Goal: Complete application form: Complete application form

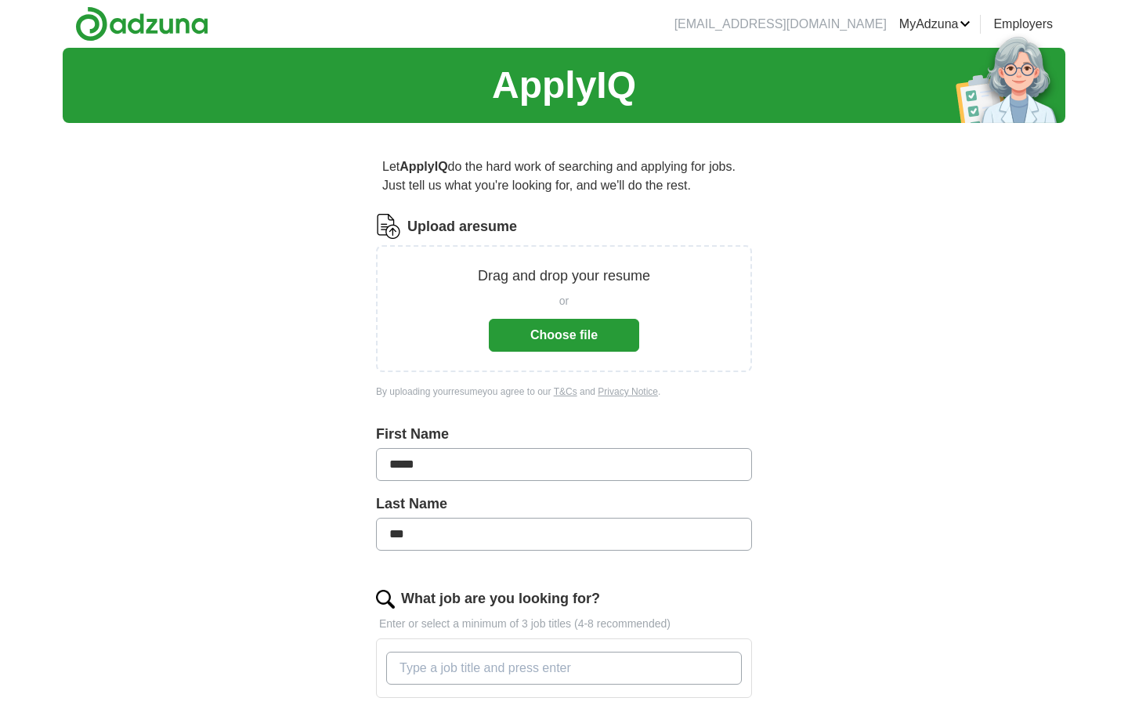
click at [574, 335] on button "Choose file" at bounding box center [564, 335] width 150 height 33
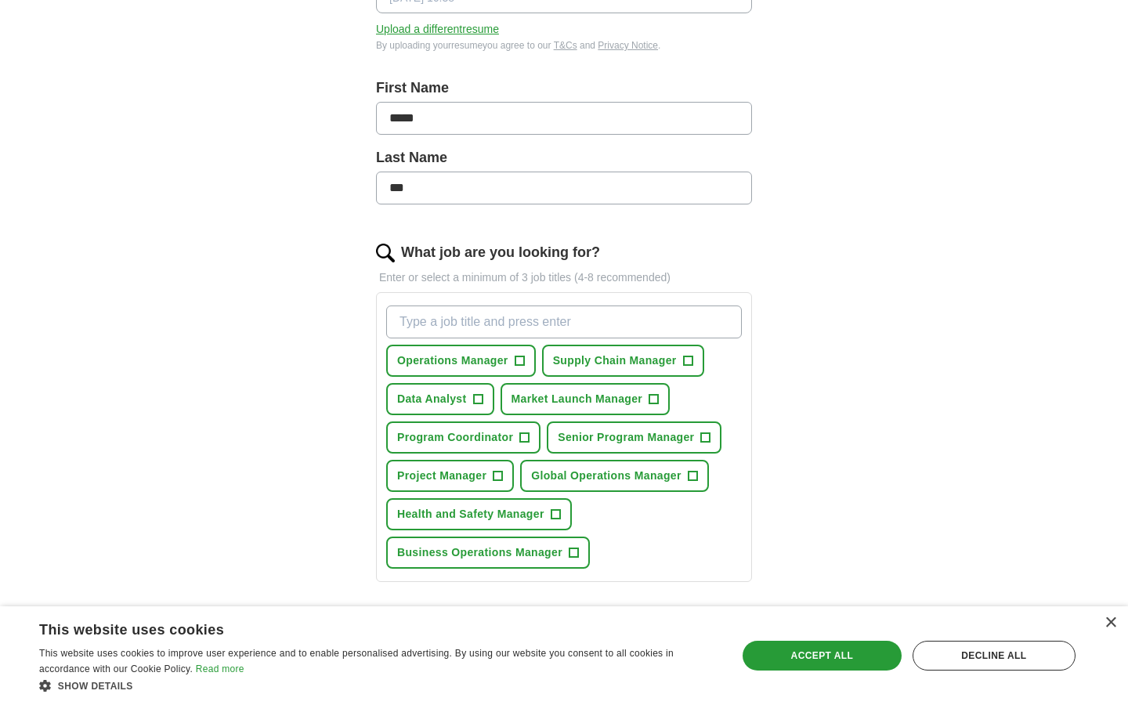
scroll to position [290, 0]
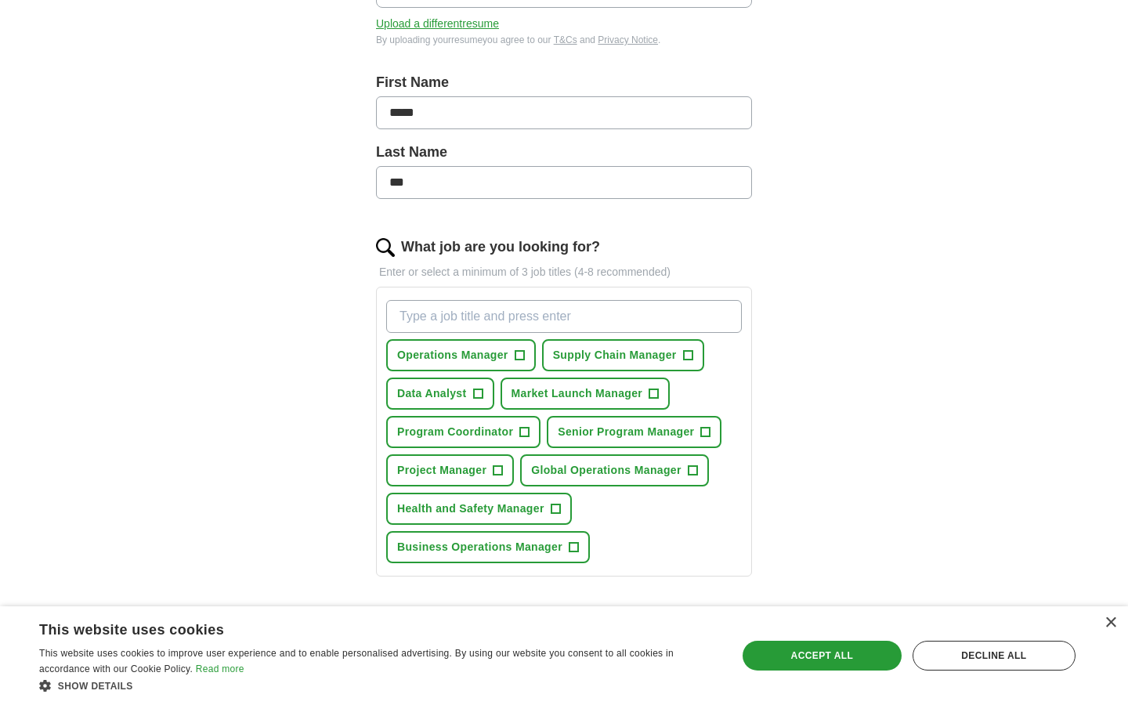
click at [485, 393] on button "Data Analyst +" at bounding box center [440, 394] width 108 height 32
click at [710, 436] on span "+" at bounding box center [705, 432] width 9 height 13
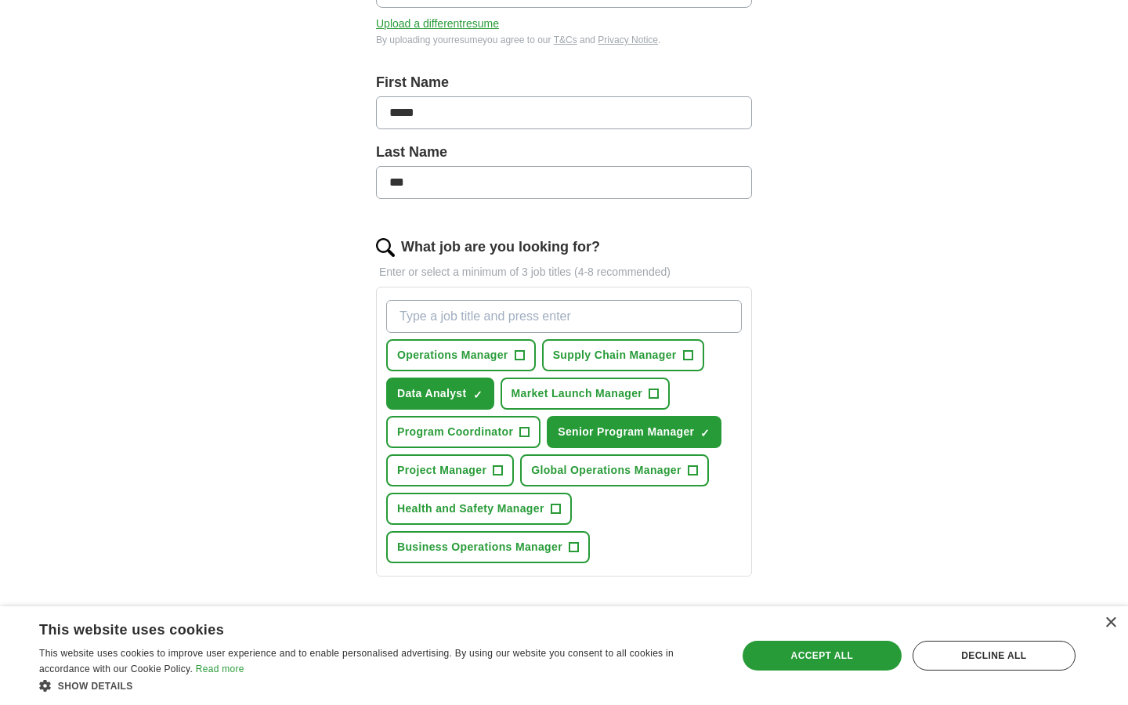
click at [503, 466] on span "+" at bounding box center [498, 471] width 9 height 13
click at [702, 469] on button "Global Operations Manager +" at bounding box center [614, 470] width 189 height 32
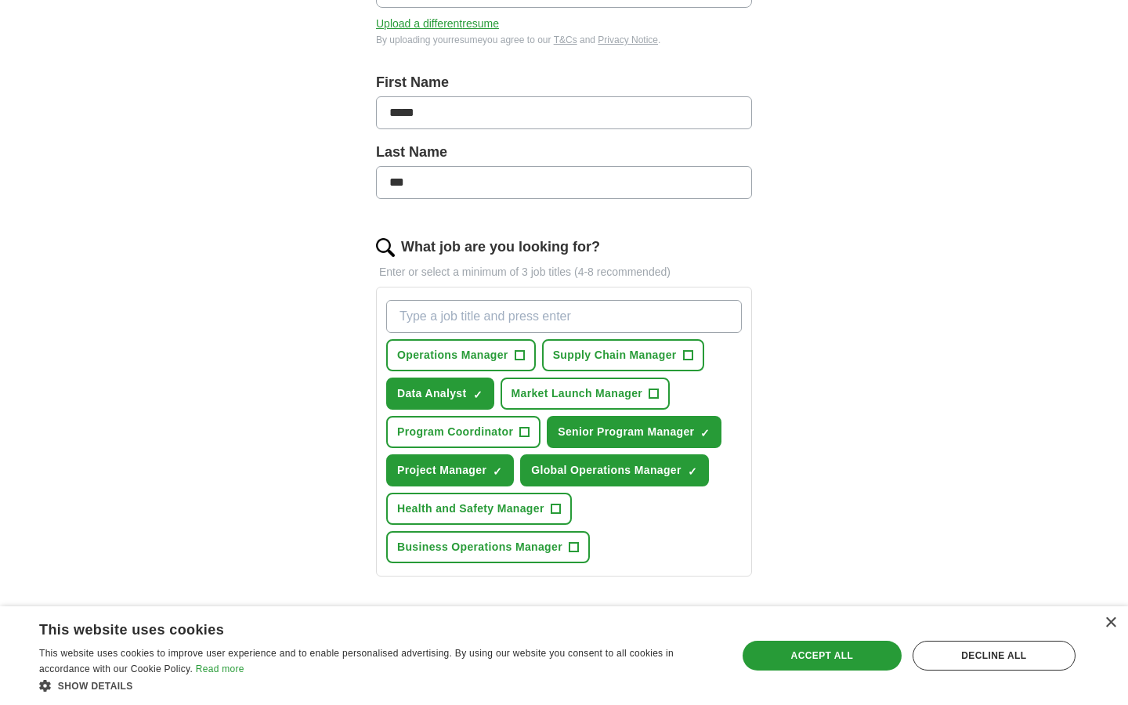
click at [700, 353] on button "Supply Chain Manager +" at bounding box center [623, 355] width 162 height 32
click at [517, 352] on span "+" at bounding box center [519, 355] width 9 height 13
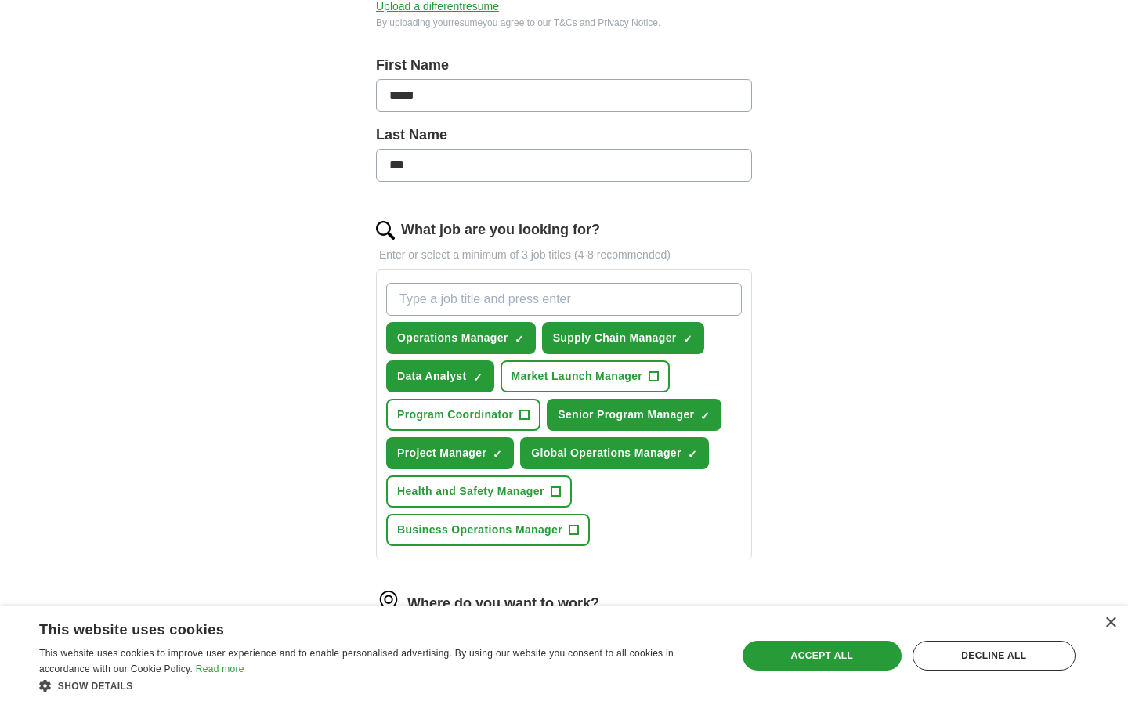
scroll to position [308, 0]
click at [525, 418] on span "+" at bounding box center [524, 414] width 9 height 13
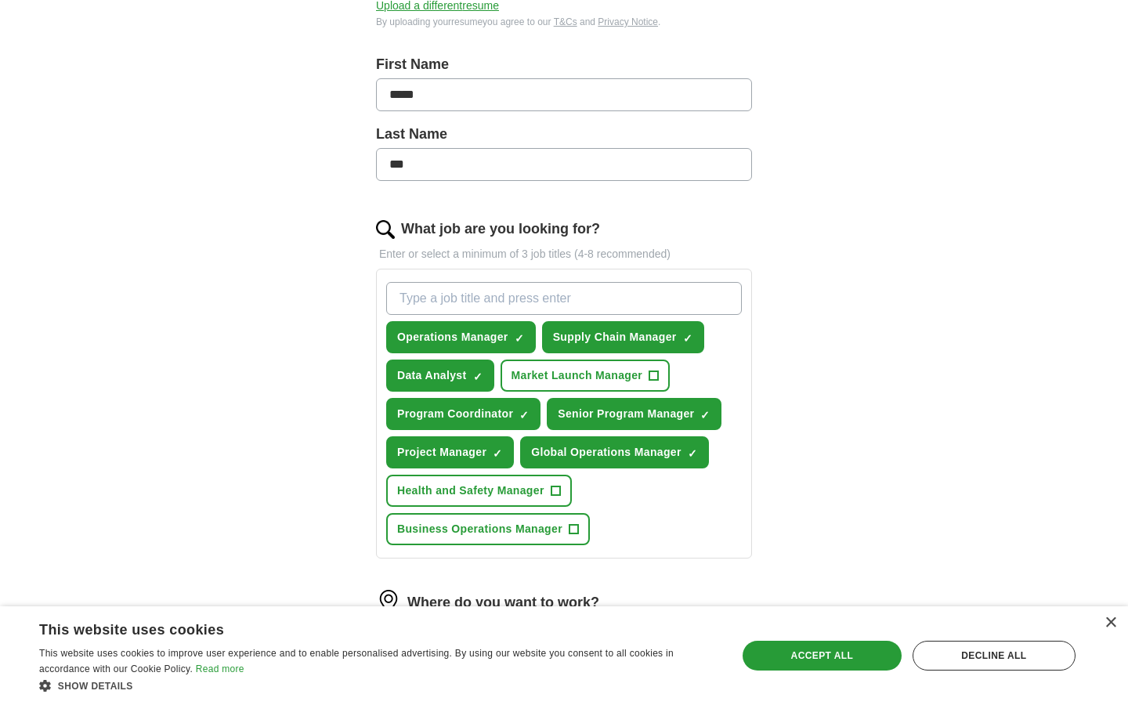
scroll to position [317, 0]
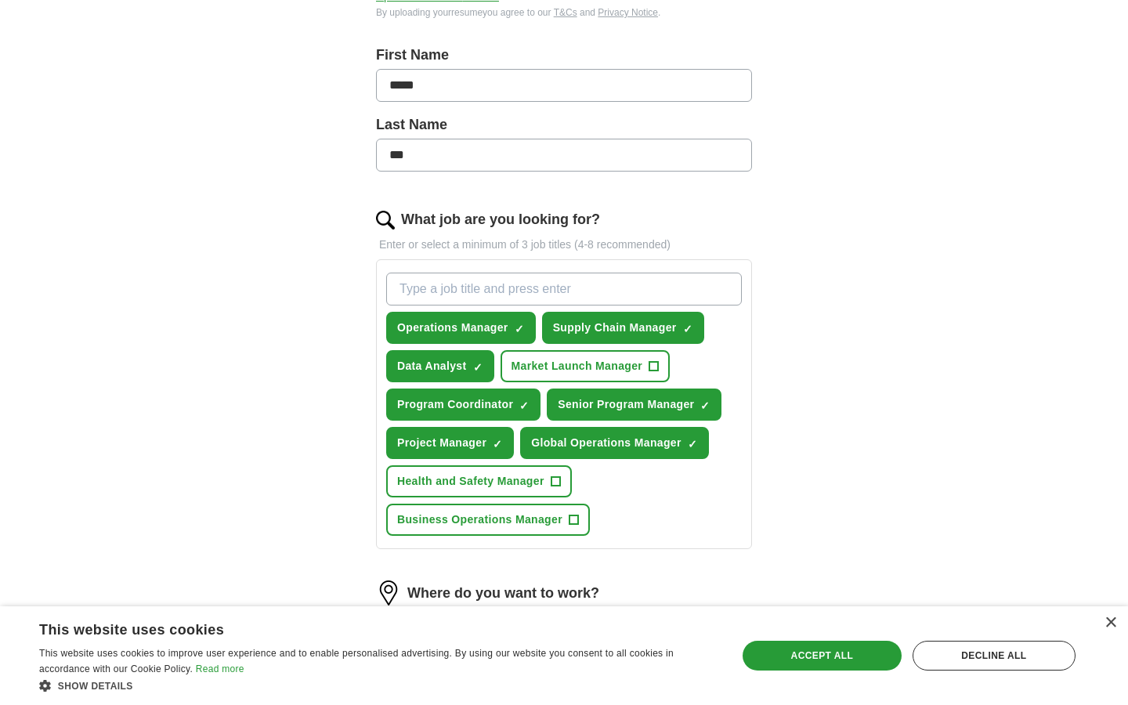
click at [560, 482] on span "+" at bounding box center [555, 482] width 9 height 13
click at [581, 528] on button "Business Operations Manager +" at bounding box center [488, 520] width 204 height 32
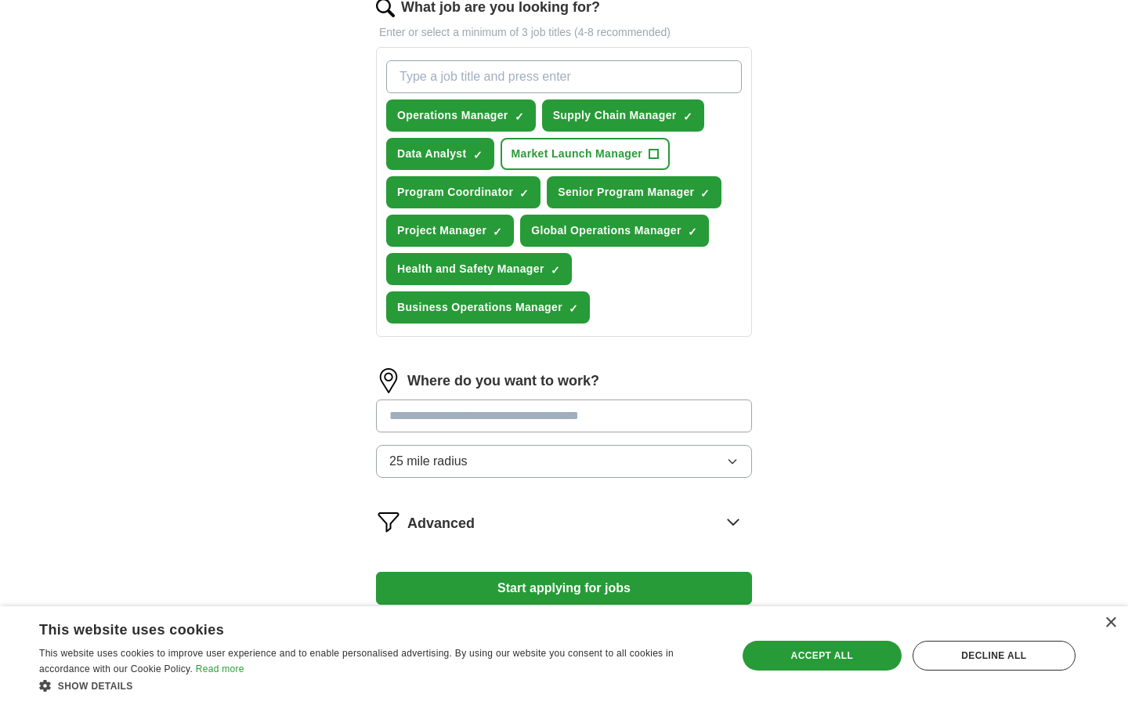
scroll to position [535, 0]
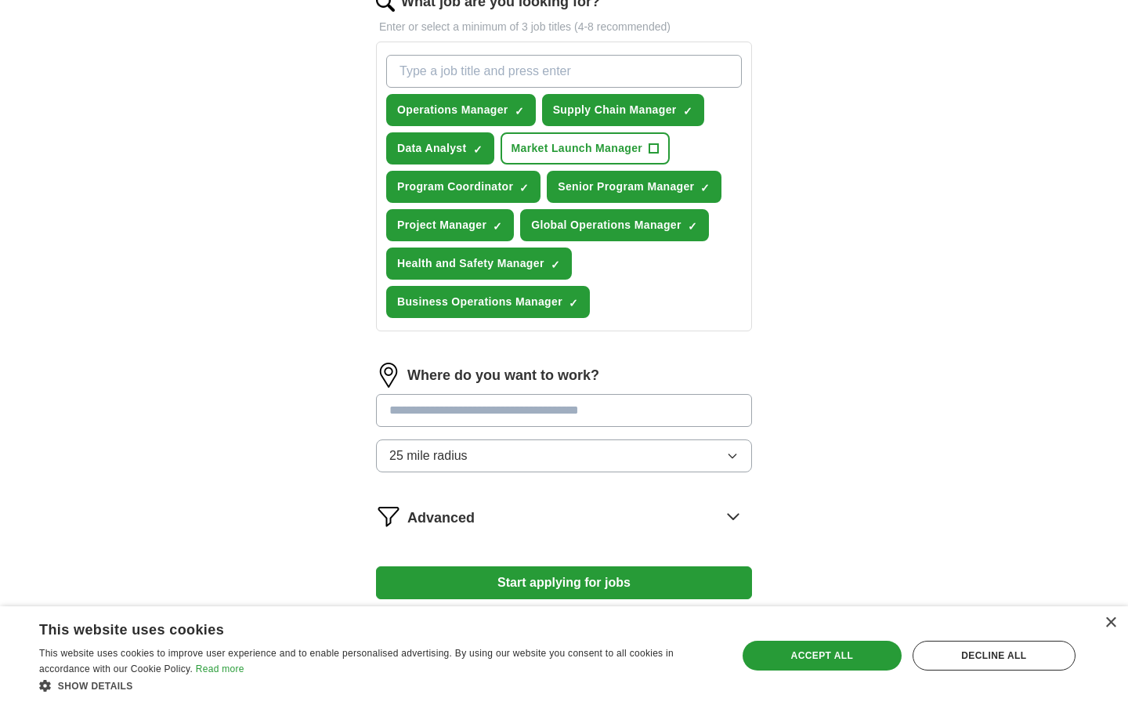
click at [468, 422] on input at bounding box center [564, 410] width 376 height 33
type input "********"
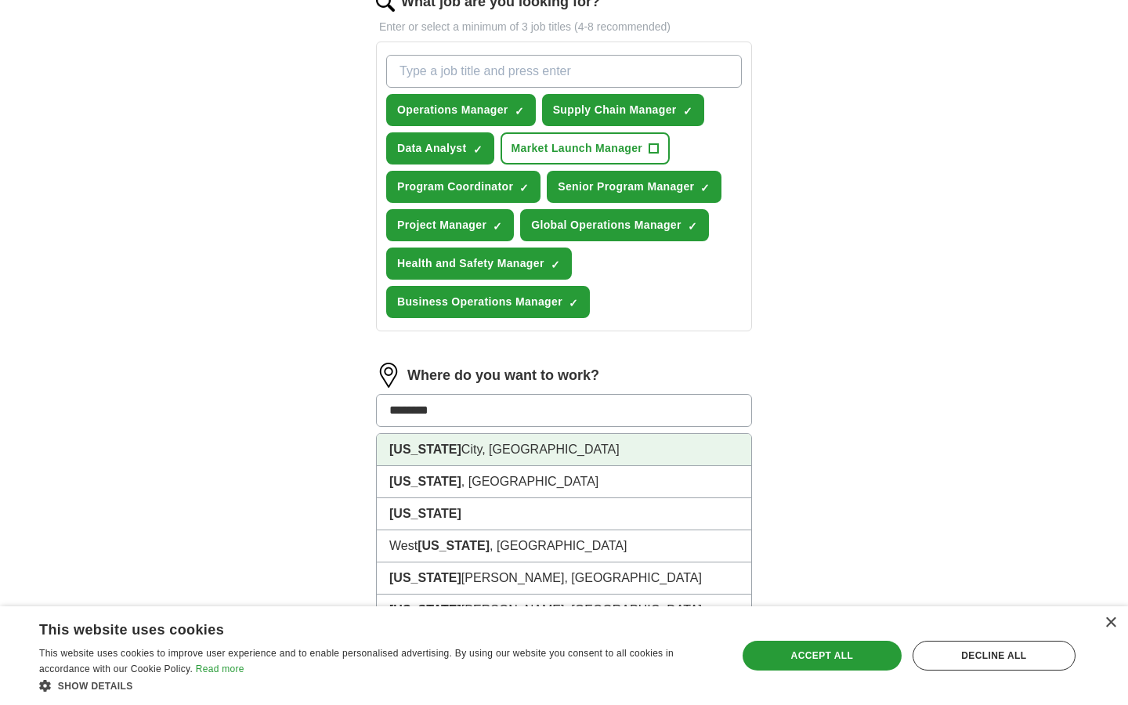
click at [500, 449] on li "New York City, NY" at bounding box center [564, 450] width 375 height 32
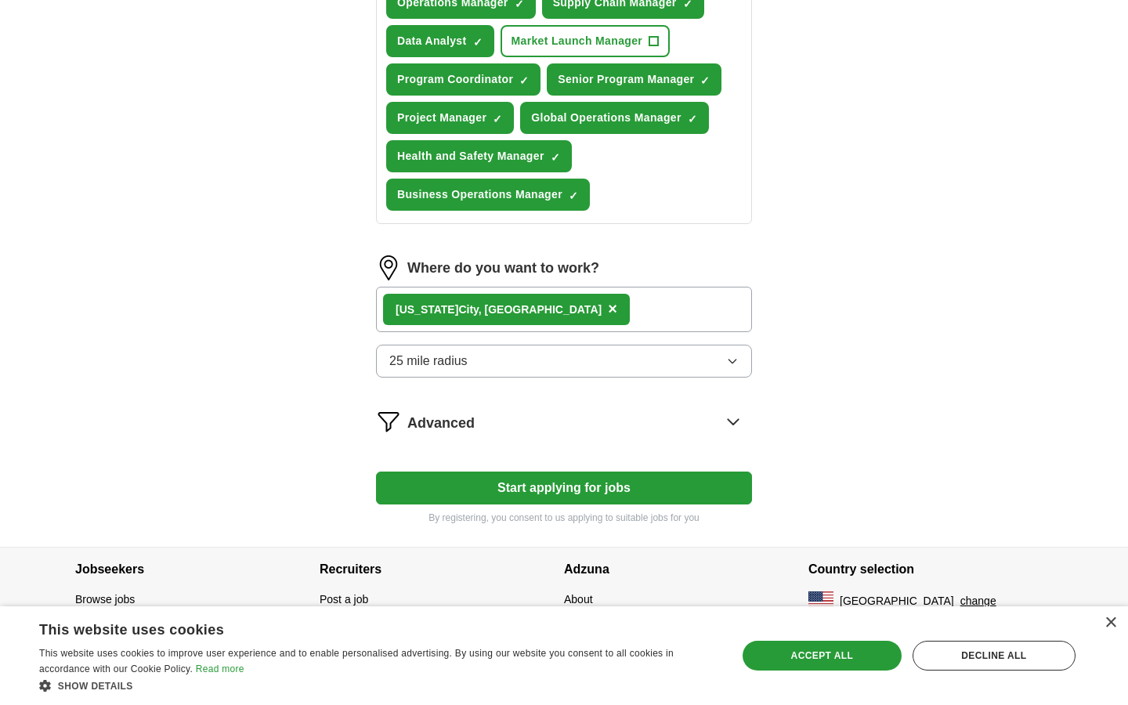
scroll to position [643, 0]
drag, startPoint x: 595, startPoint y: 483, endPoint x: 595, endPoint y: 392, distance: 90.9
click at [535, 493] on button "Start applying for jobs" at bounding box center [564, 488] width 376 height 33
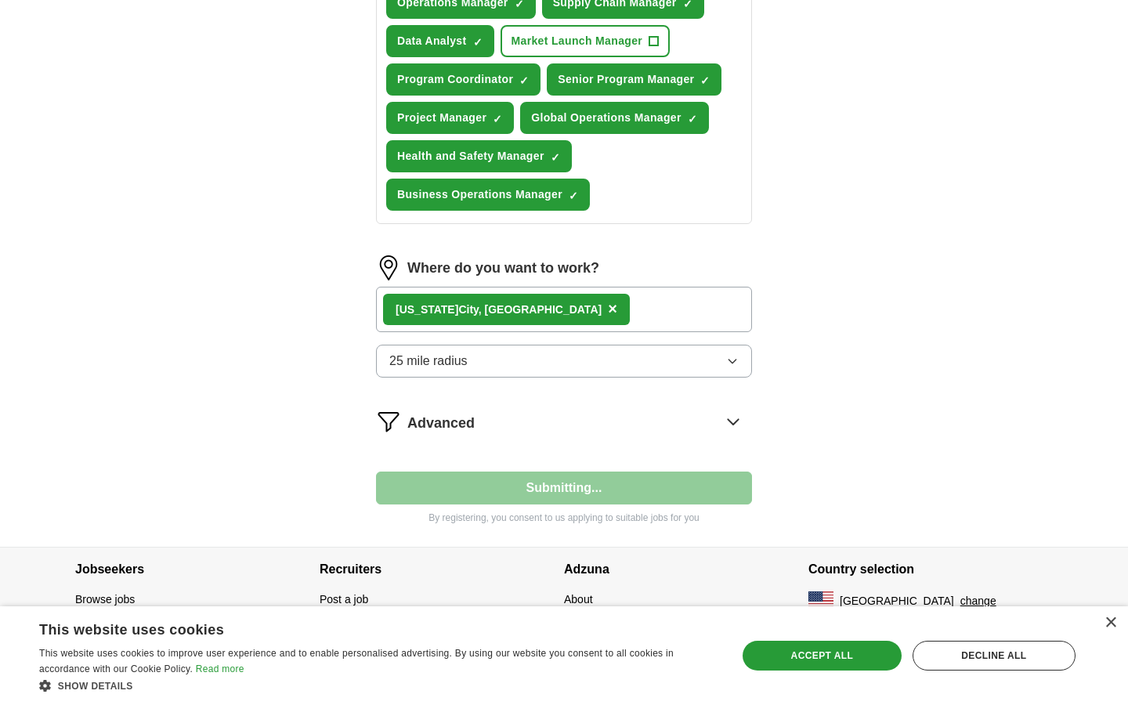
select select "**"
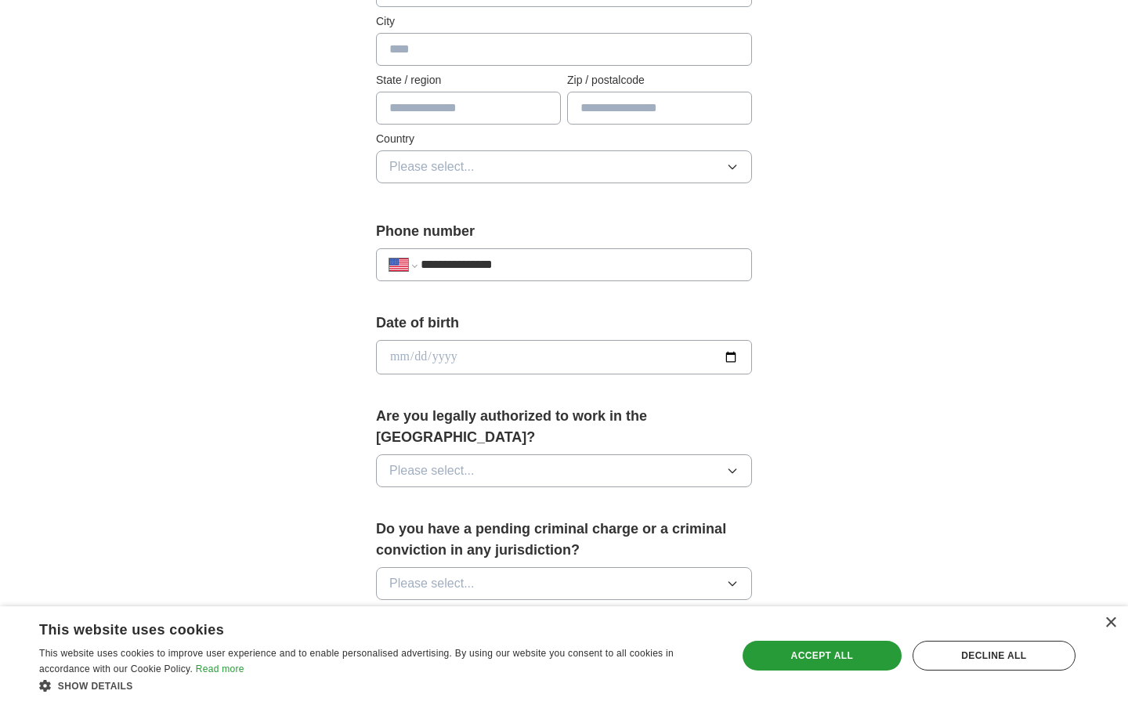
scroll to position [495, 0]
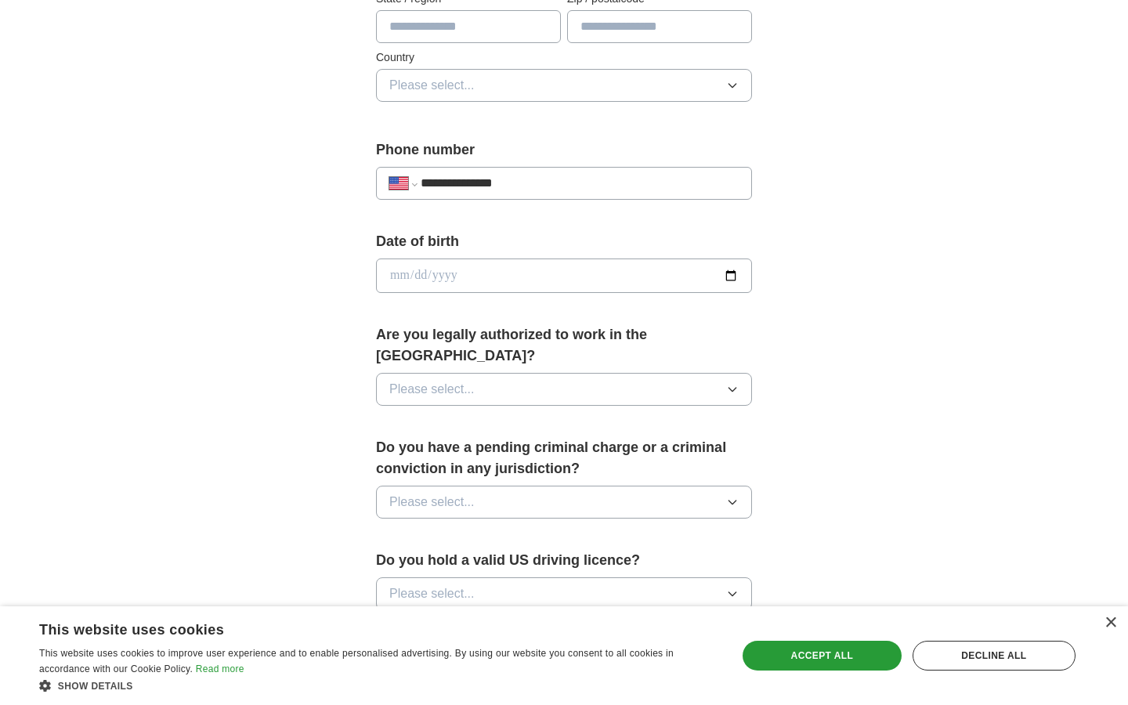
type input "**********"
click at [534, 381] on button "Please select..." at bounding box center [564, 389] width 376 height 33
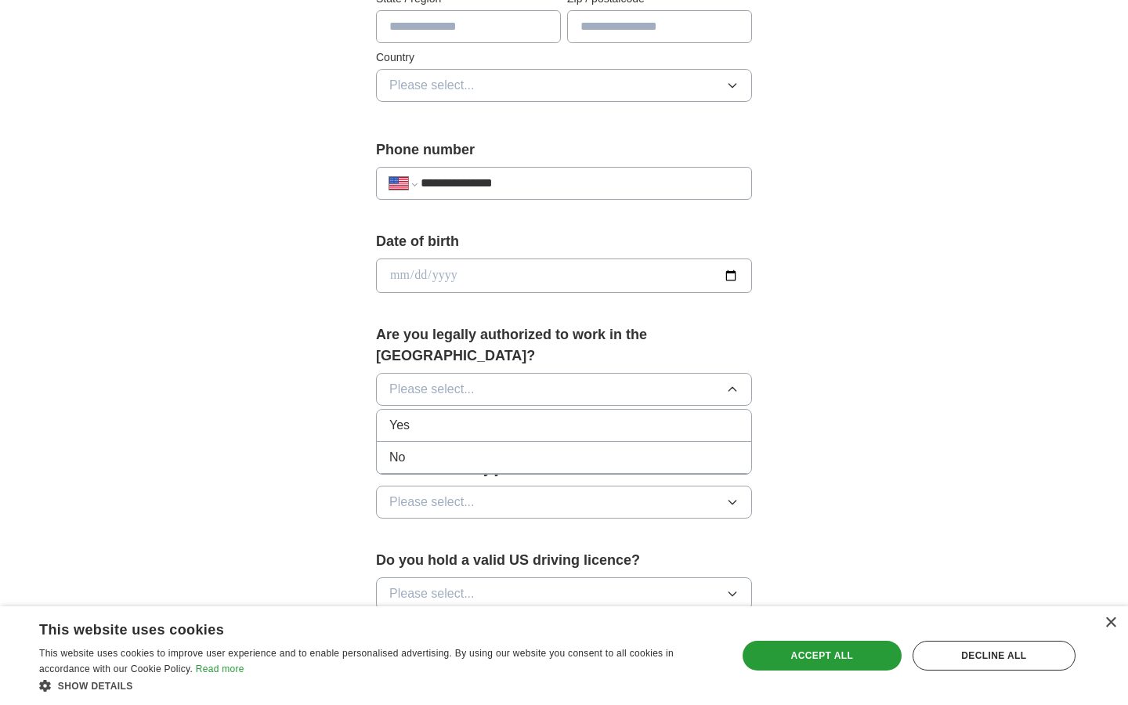
click at [479, 416] on li "Yes" at bounding box center [564, 426] width 375 height 32
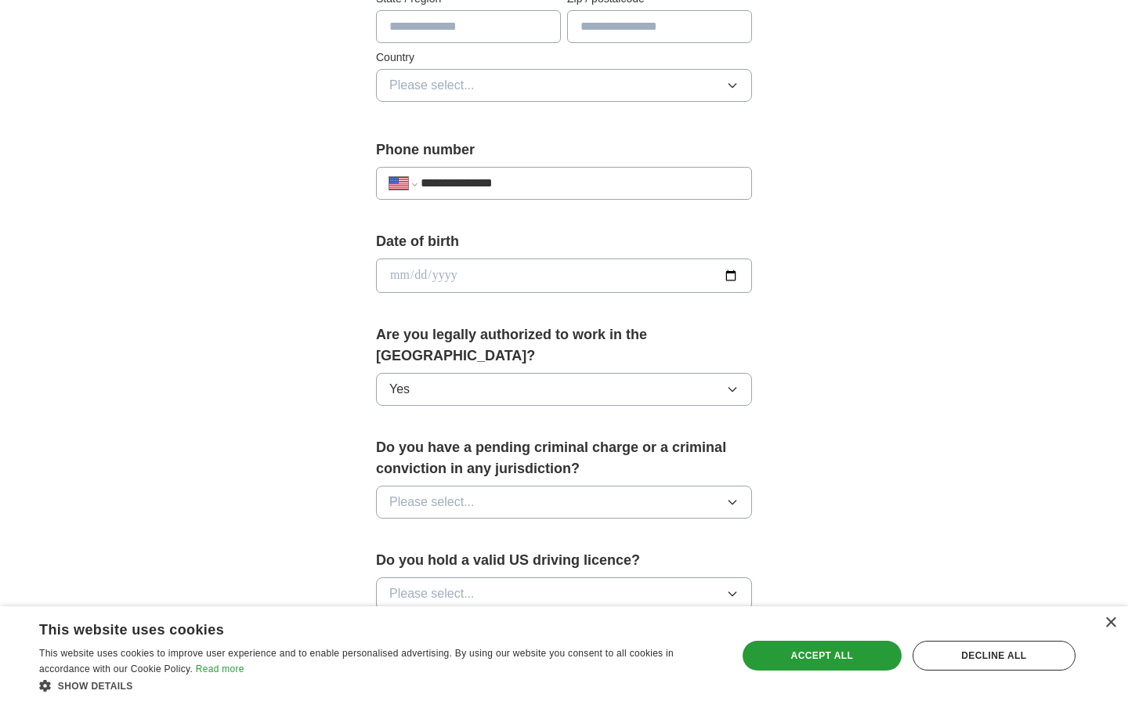
click at [483, 259] on input "date" at bounding box center [564, 276] width 376 height 34
click at [416, 274] on input "date" at bounding box center [564, 276] width 376 height 34
click at [457, 268] on input "date" at bounding box center [564, 276] width 376 height 34
type input "**********"
click at [803, 316] on div "**********" at bounding box center [563, 309] width 501 height 1339
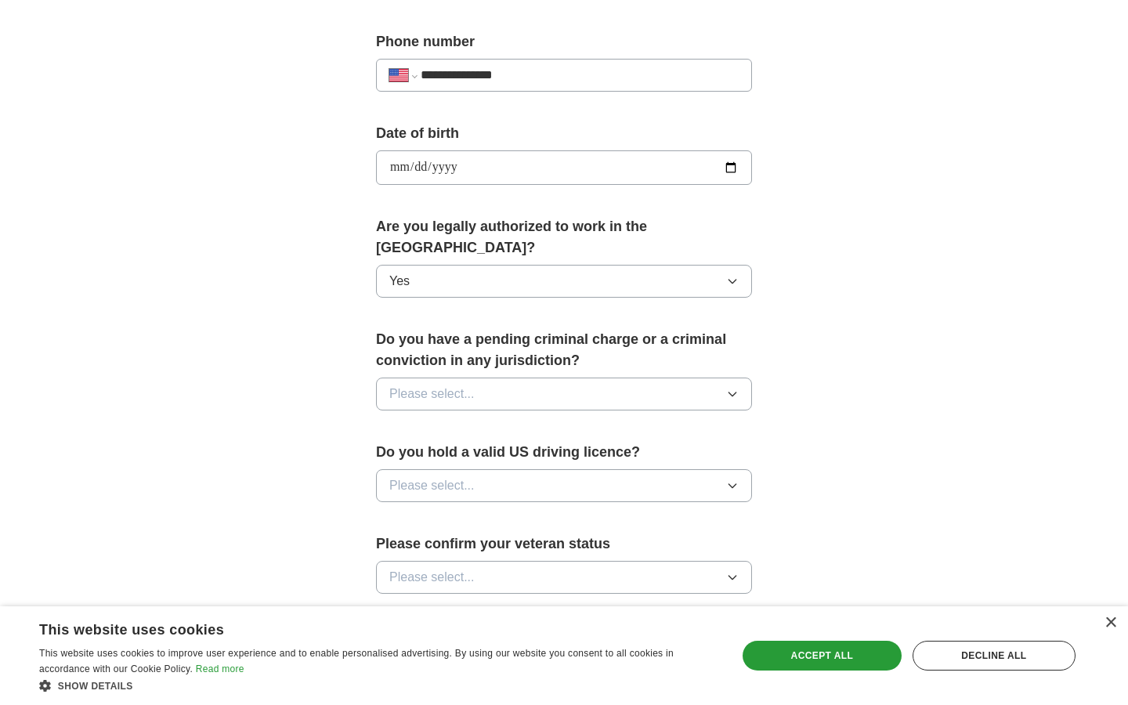
scroll to position [647, 0]
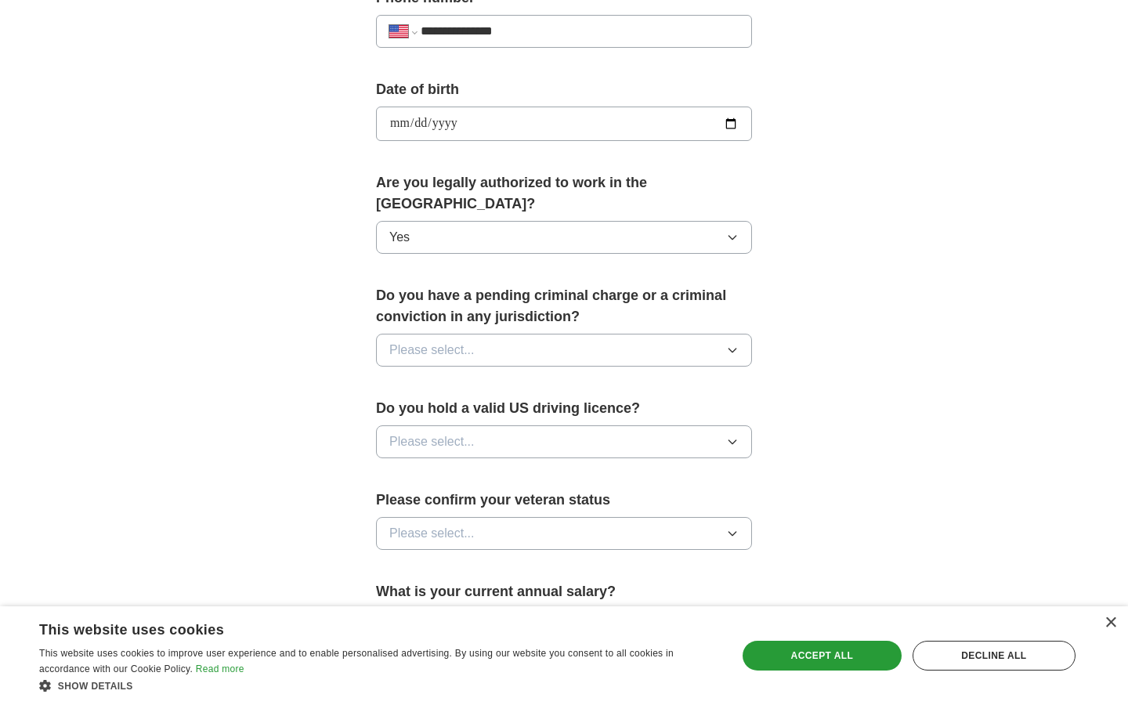
click at [594, 344] on button "Please select..." at bounding box center [564, 350] width 376 height 33
click at [523, 409] on div "No" at bounding box center [563, 418] width 349 height 19
click at [490, 428] on button "Please select..." at bounding box center [564, 441] width 376 height 33
click at [454, 501] on div "No" at bounding box center [563, 510] width 349 height 19
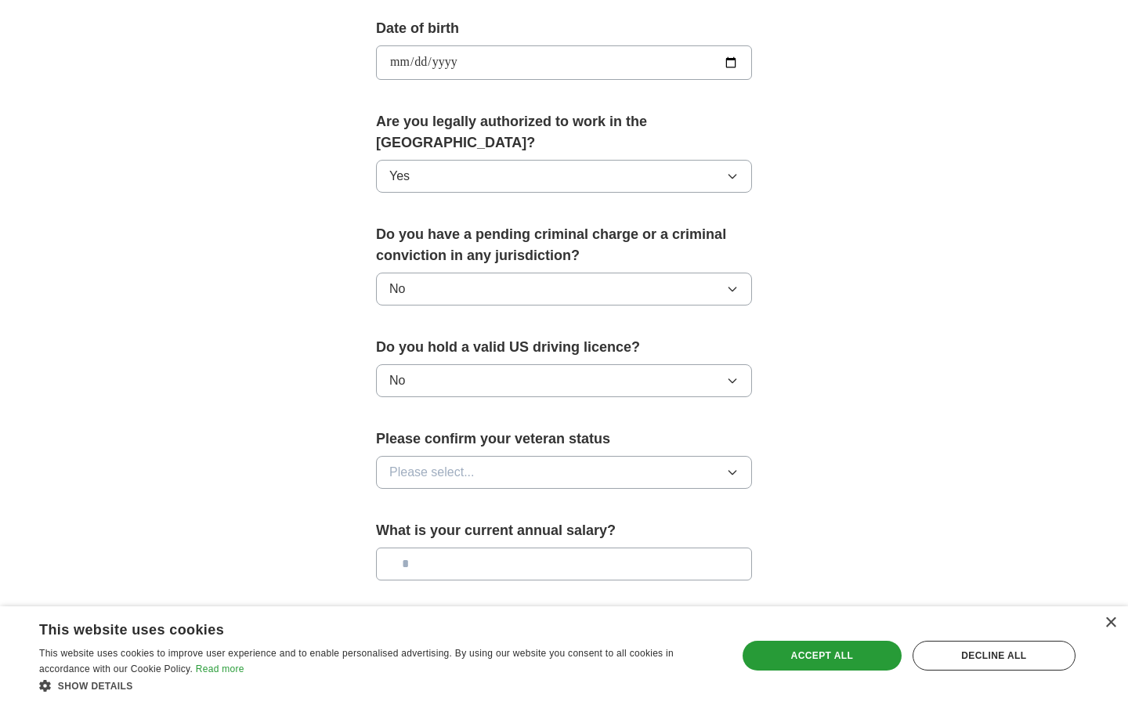
scroll to position [746, 0]
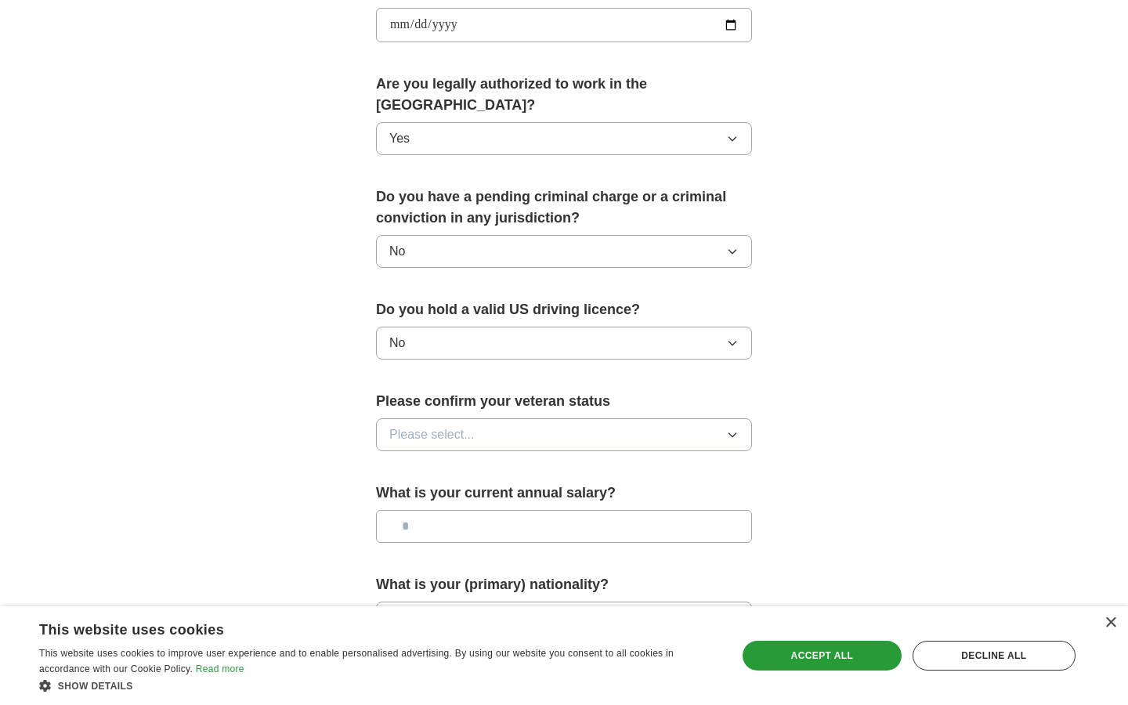
click at [503, 328] on button "No" at bounding box center [564, 343] width 376 height 33
click at [467, 370] on div "Yes" at bounding box center [563, 379] width 349 height 19
click at [453, 418] on button "Please select..." at bounding box center [564, 434] width 376 height 33
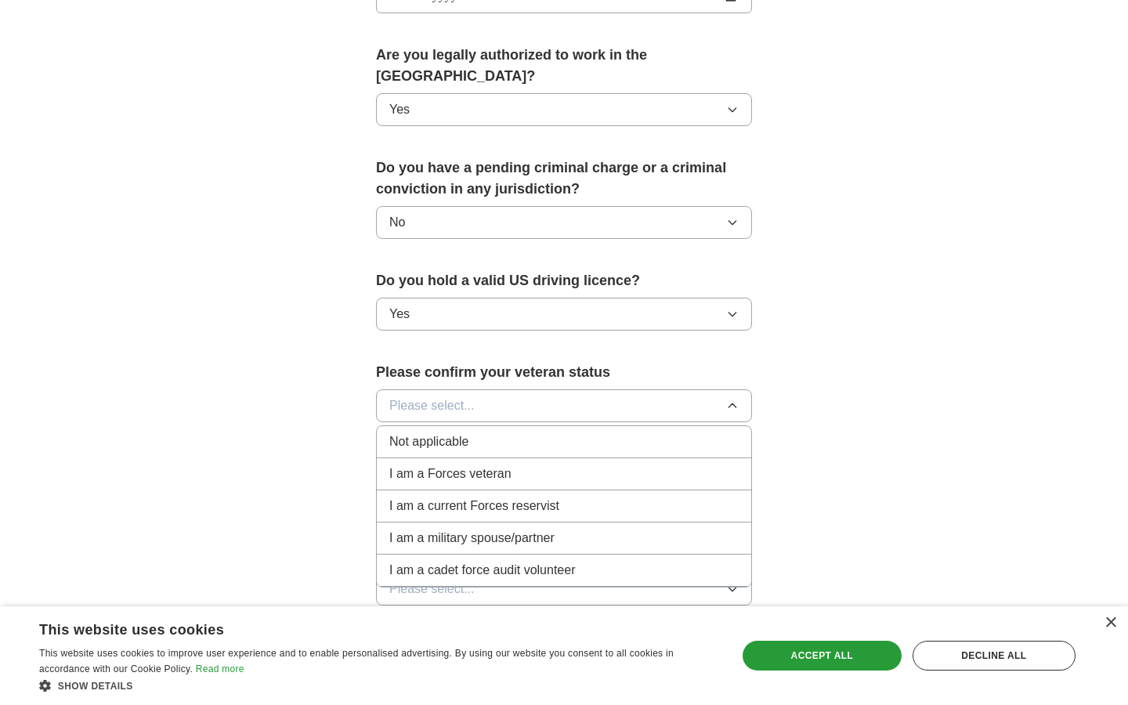
scroll to position [776, 0]
click at [558, 432] on div "Not applicable" at bounding box center [563, 441] width 349 height 19
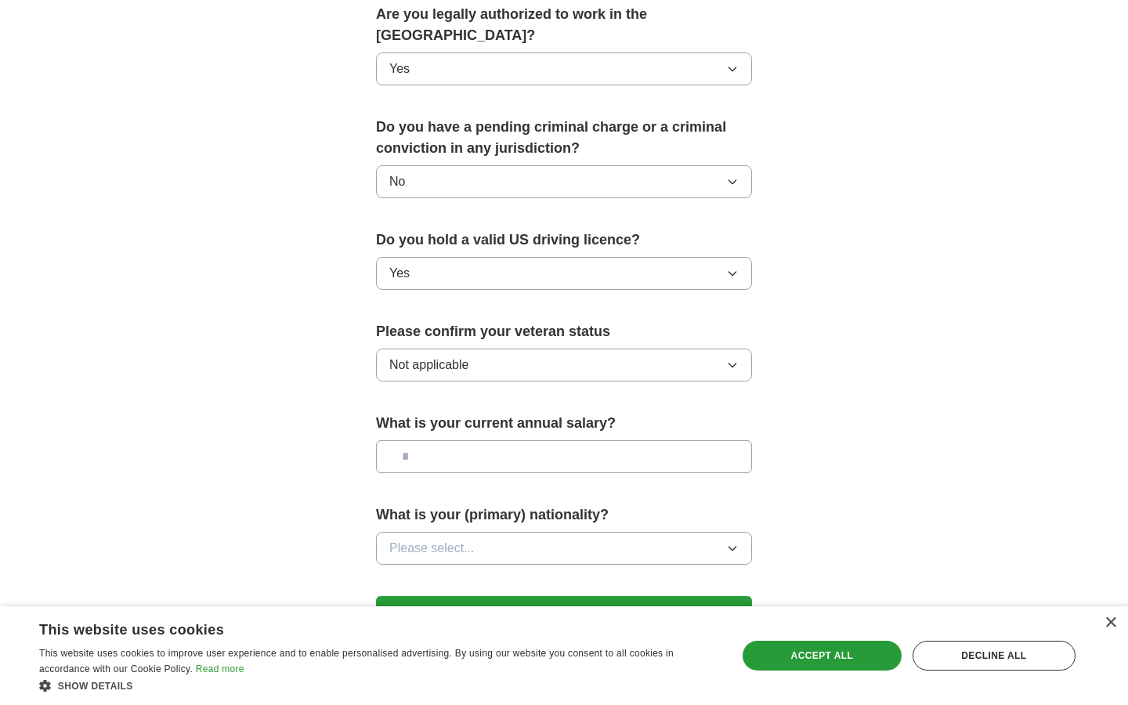
scroll to position [835, 0]
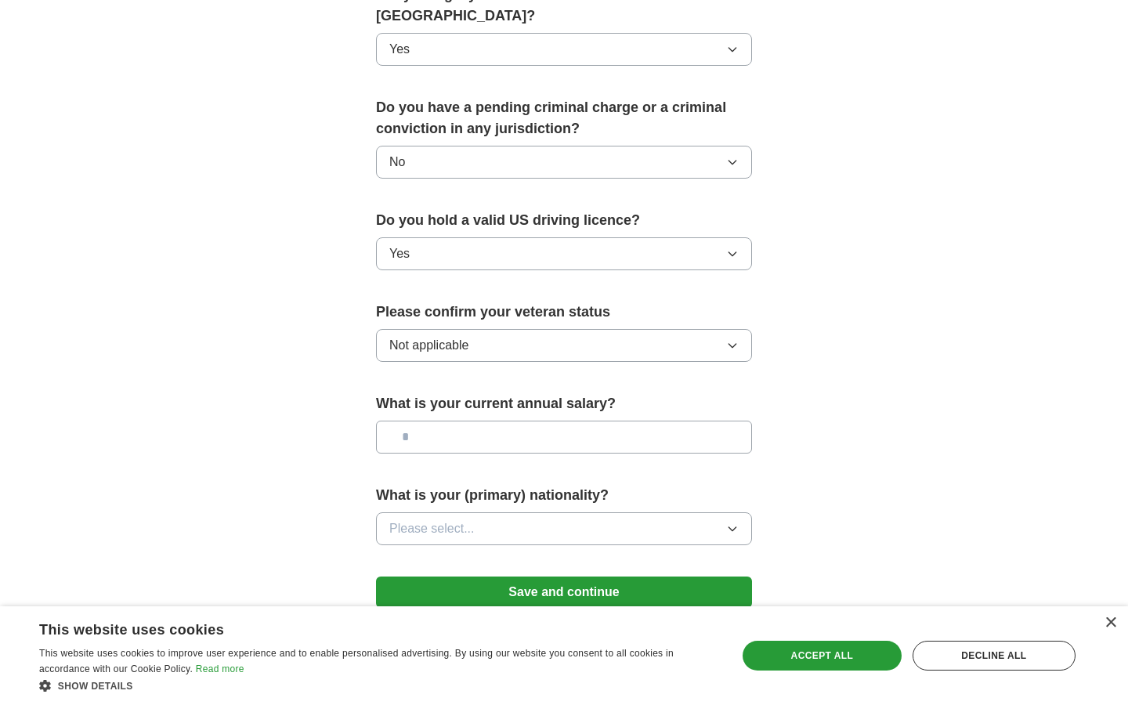
click at [542, 425] on input "text" at bounding box center [564, 437] width 376 height 33
click at [650, 512] on button "Please select..." at bounding box center [564, 528] width 376 height 33
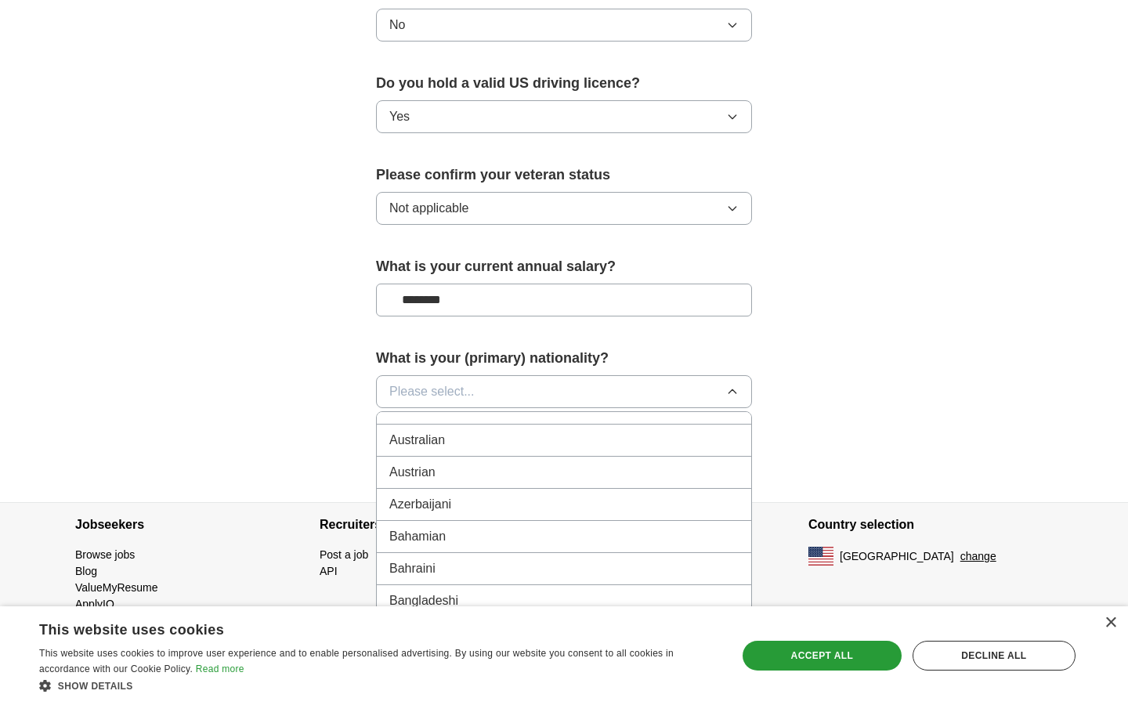
scroll to position [320, 0]
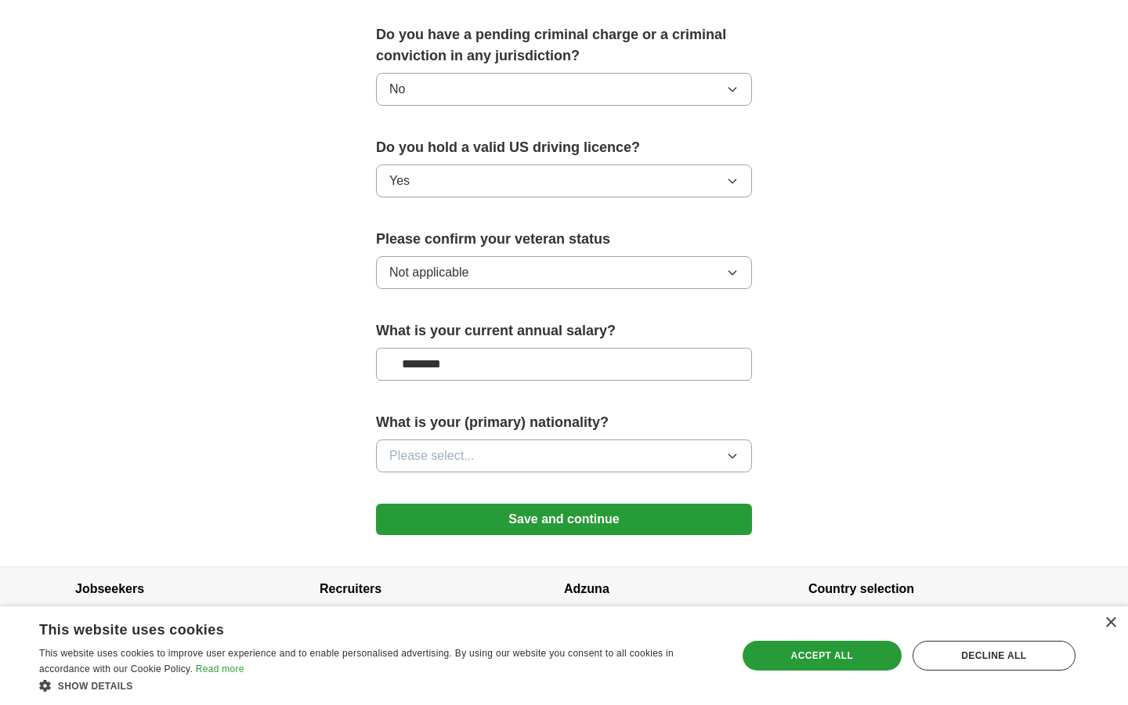
type input "********"
click at [469, 447] on span "Please select..." at bounding box center [431, 456] width 85 height 19
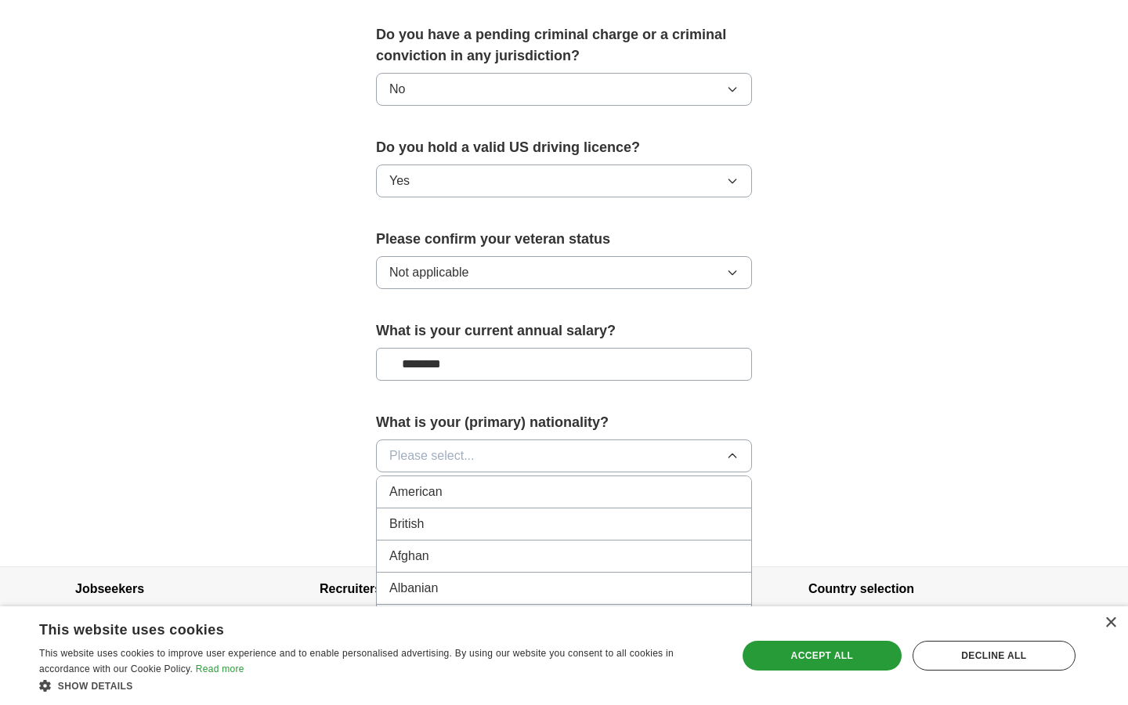
scroll to position [972, 0]
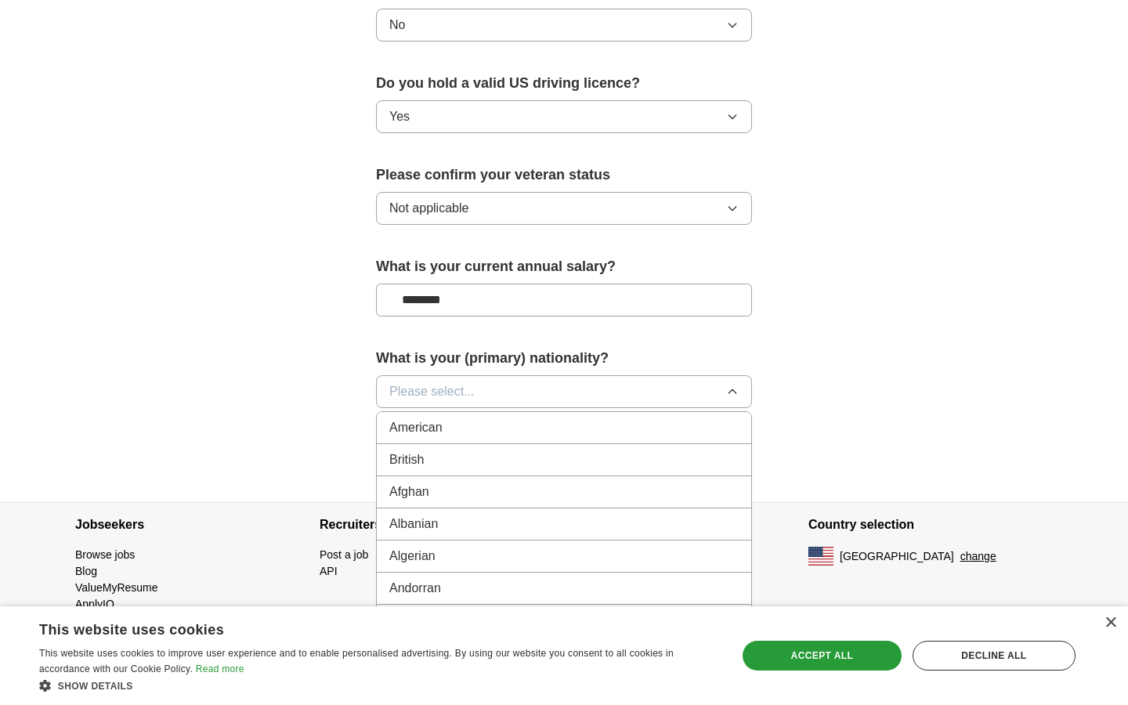
click at [492, 375] on button "Please select..." at bounding box center [564, 391] width 376 height 33
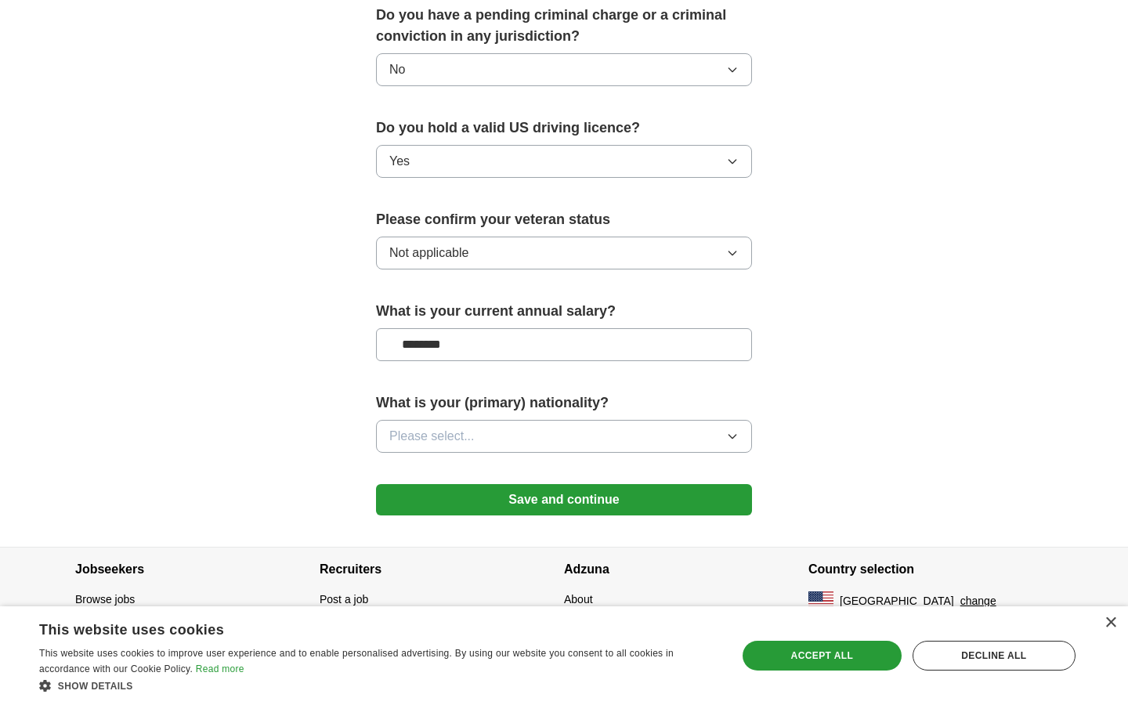
scroll to position [908, 0]
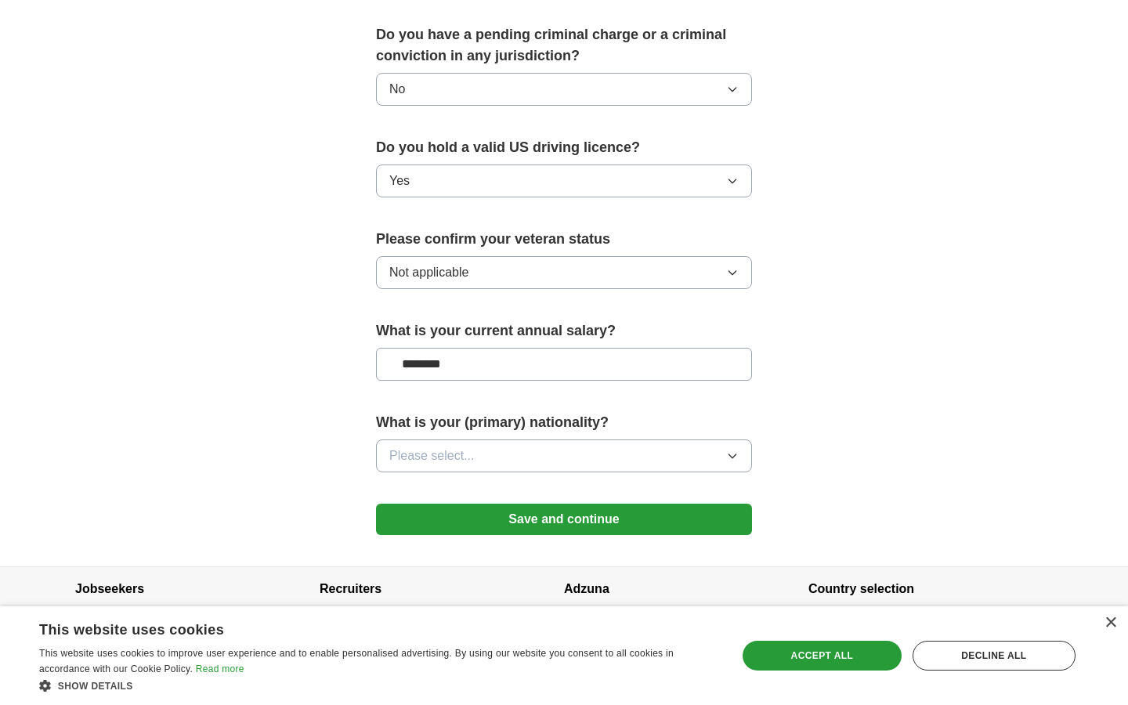
click at [454, 458] on div "What is your (primary) nationality? Please select..." at bounding box center [564, 448] width 376 height 73
click at [466, 447] on span "Please select..." at bounding box center [431, 456] width 85 height 19
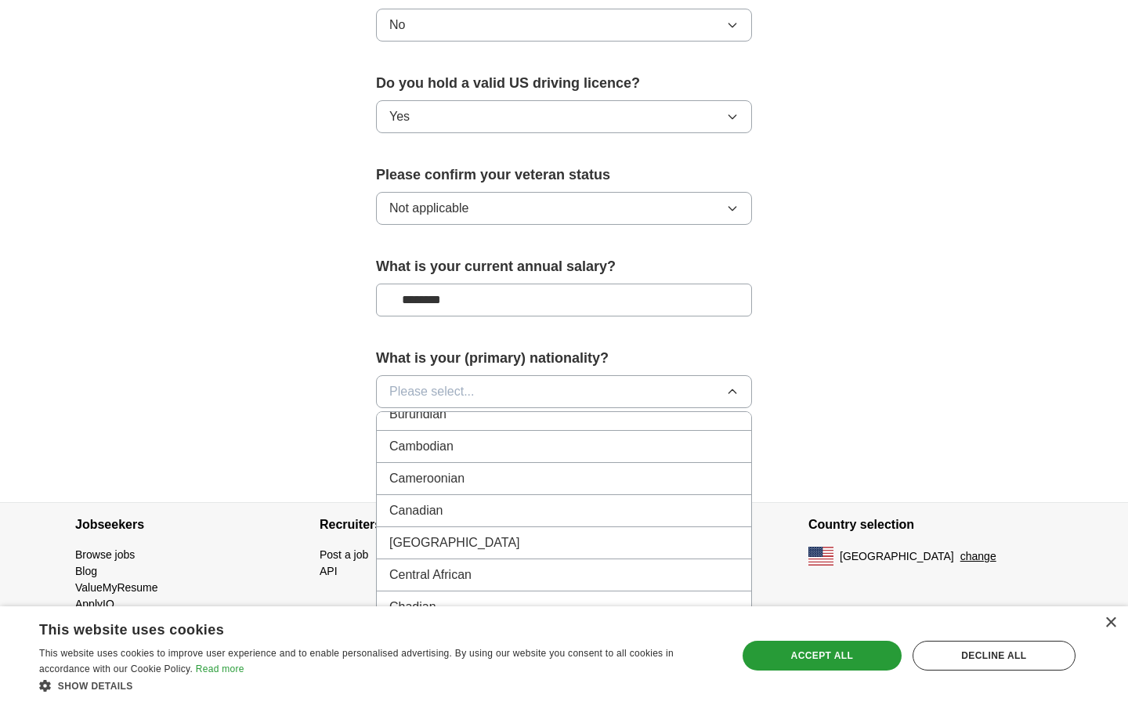
scroll to position [1126, 0]
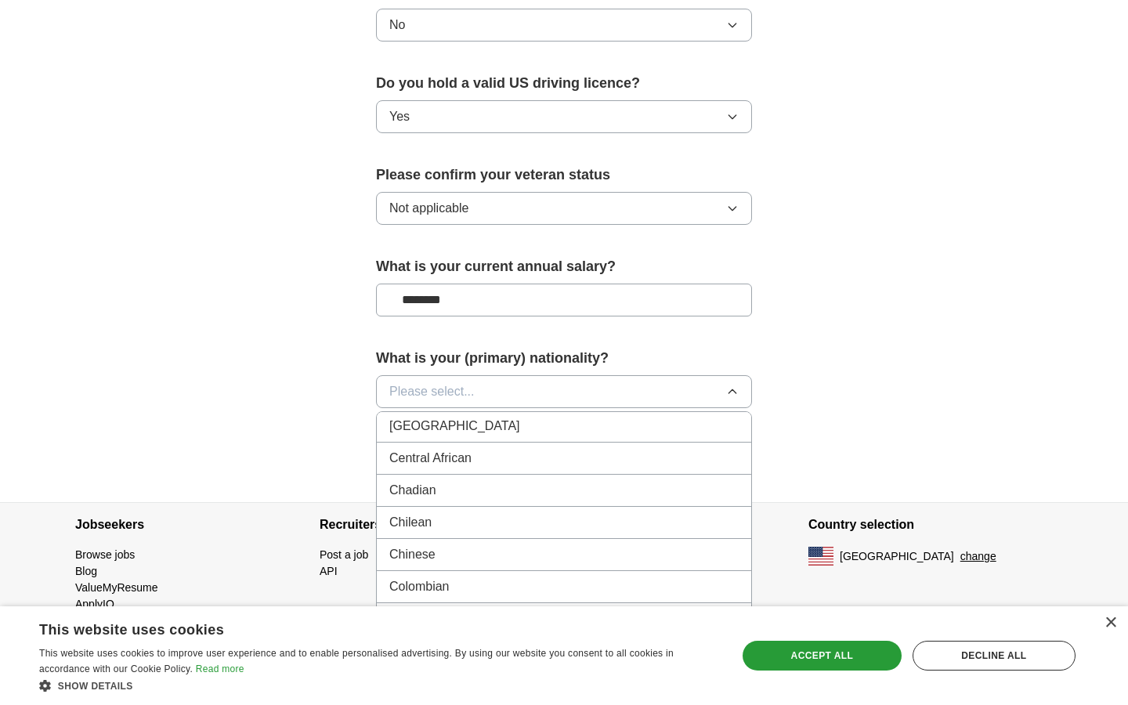
click at [451, 545] on div "Chinese" at bounding box center [563, 554] width 349 height 19
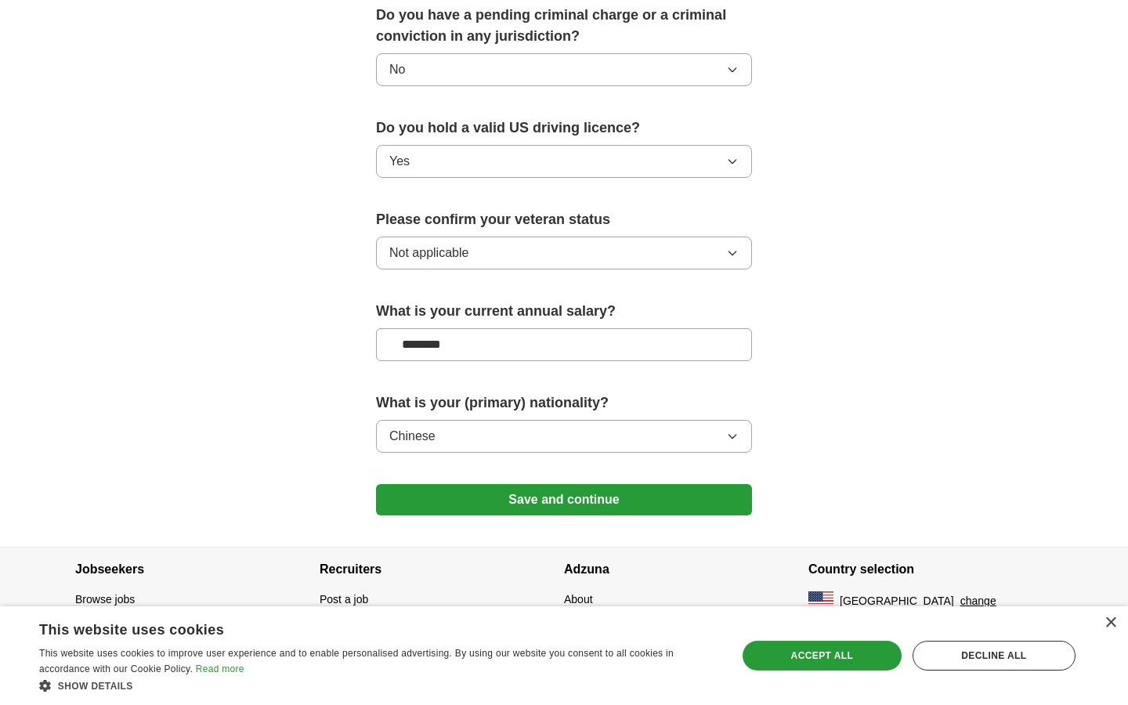
scroll to position [908, 0]
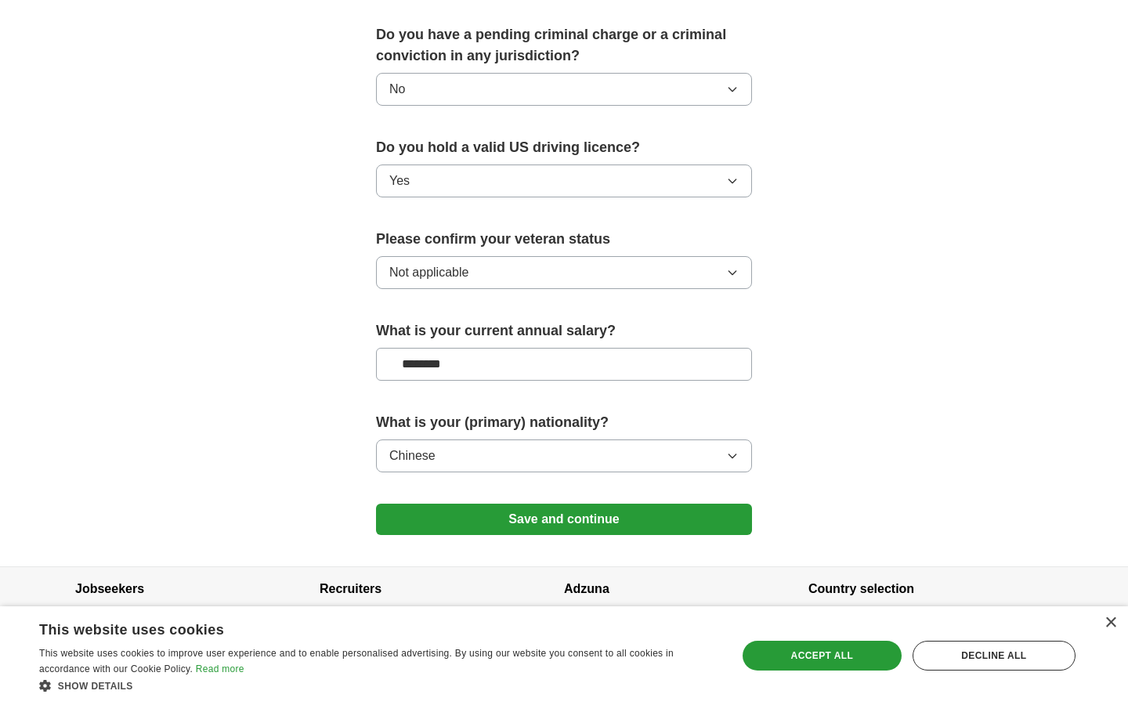
click at [672, 509] on button "Save and continue" at bounding box center [564, 519] width 376 height 31
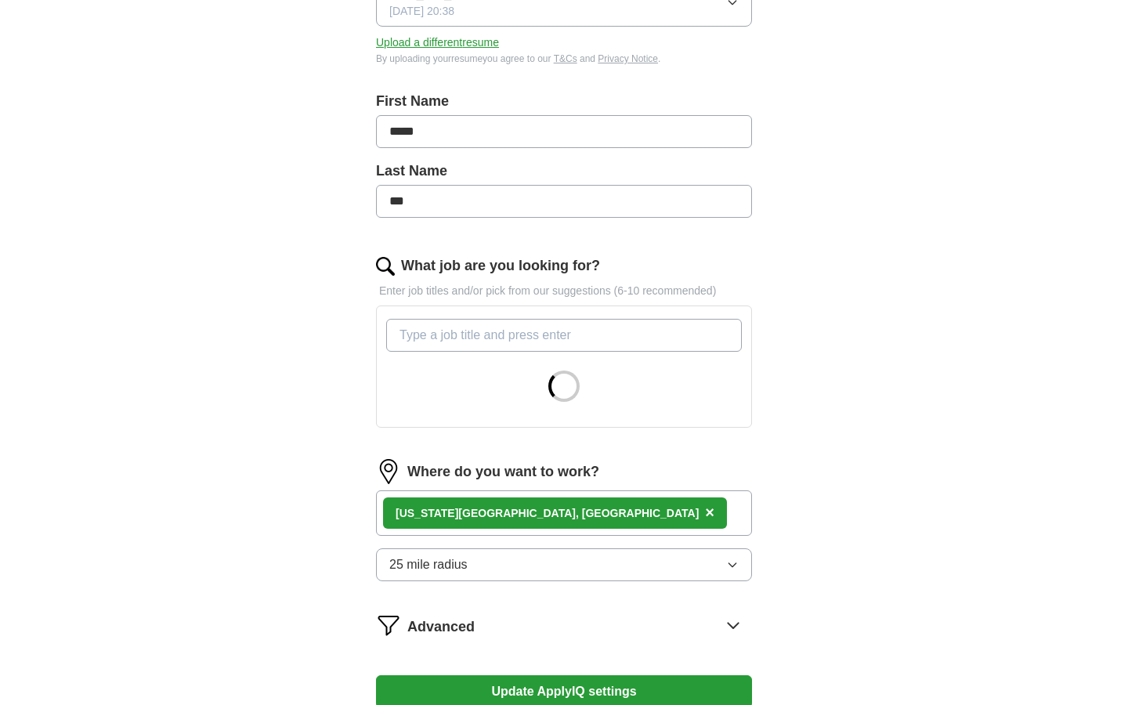
scroll to position [310, 0]
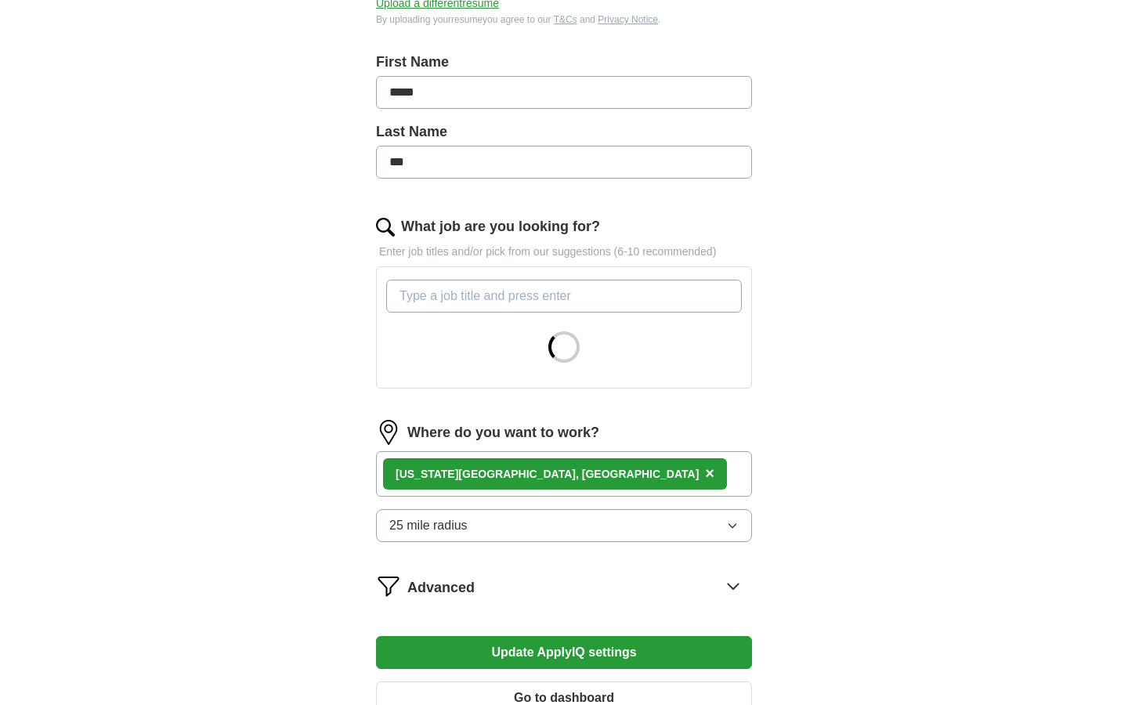
click at [556, 477] on div "[US_STATE][GEOGRAPHIC_DATA], [GEOGRAPHIC_DATA] ×" at bounding box center [564, 473] width 376 height 45
click at [533, 476] on div "[US_STATE][GEOGRAPHIC_DATA], [GEOGRAPHIC_DATA] ×" at bounding box center [564, 473] width 376 height 45
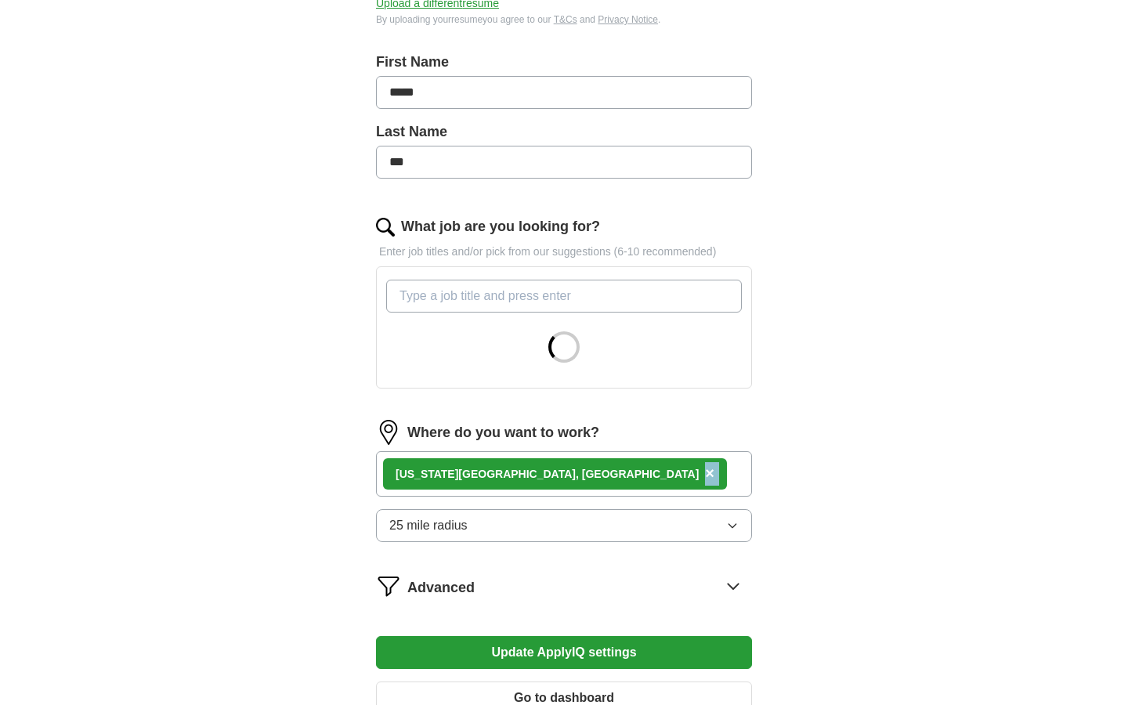
click at [533, 476] on div "[US_STATE][GEOGRAPHIC_DATA], [GEOGRAPHIC_DATA] ×" at bounding box center [564, 473] width 376 height 45
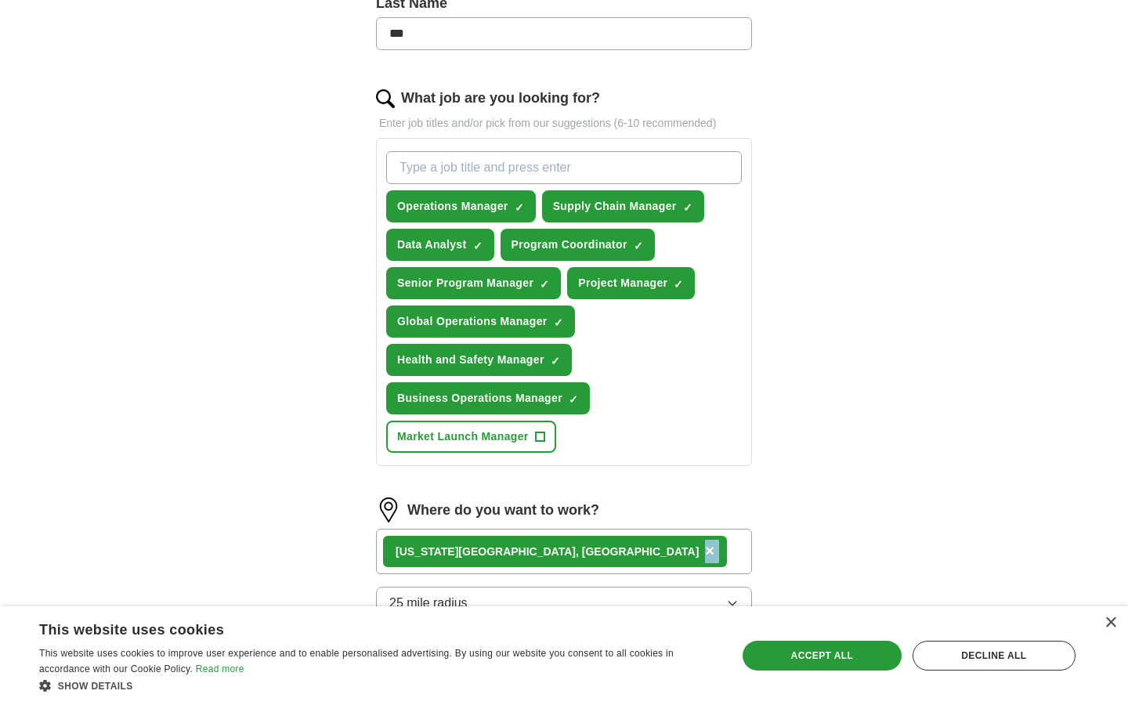
scroll to position [462, 0]
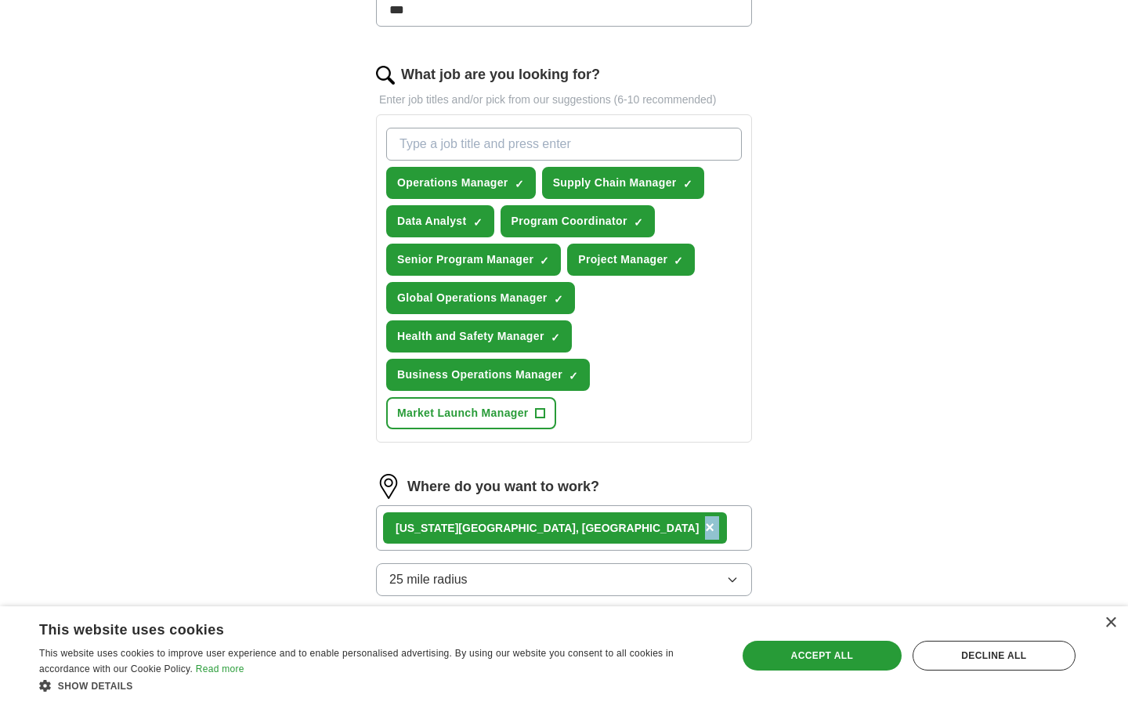
click at [559, 538] on div "[US_STATE][GEOGRAPHIC_DATA], [GEOGRAPHIC_DATA] ×" at bounding box center [564, 527] width 376 height 45
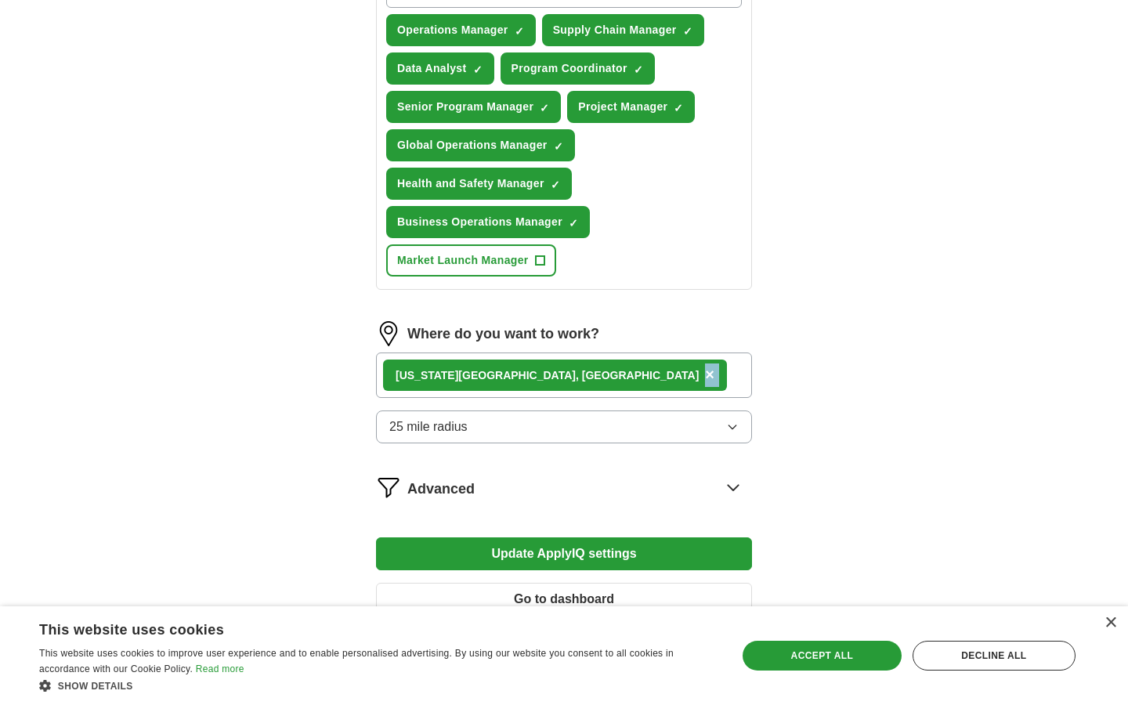
scroll to position [674, 0]
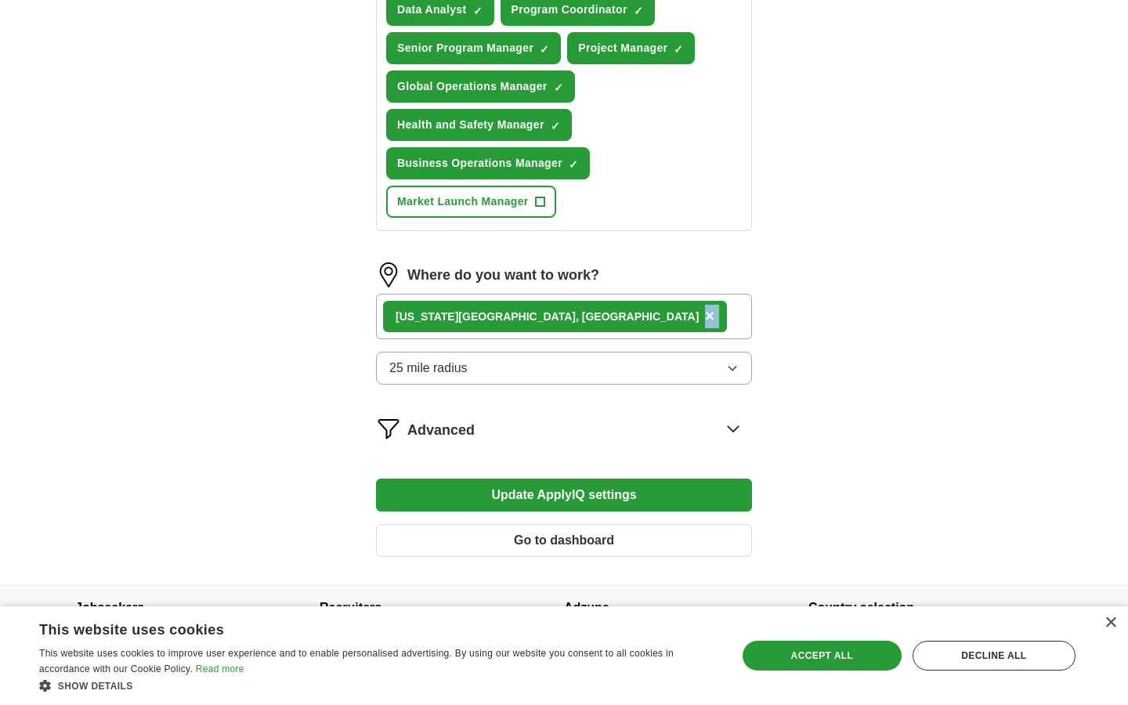
click at [563, 312] on div "[US_STATE][GEOGRAPHIC_DATA], [GEOGRAPHIC_DATA] ×" at bounding box center [564, 316] width 376 height 45
click at [628, 493] on button "Update ApplyIQ settings" at bounding box center [564, 495] width 376 height 33
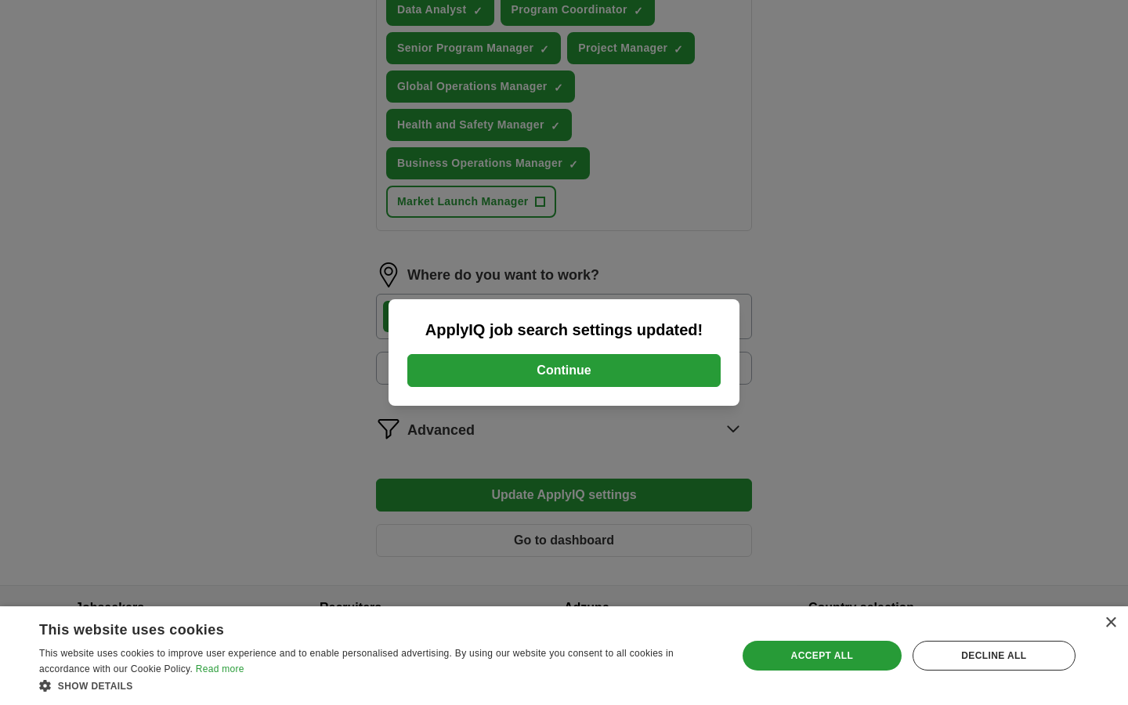
click at [642, 361] on button "Continue" at bounding box center [563, 370] width 313 height 33
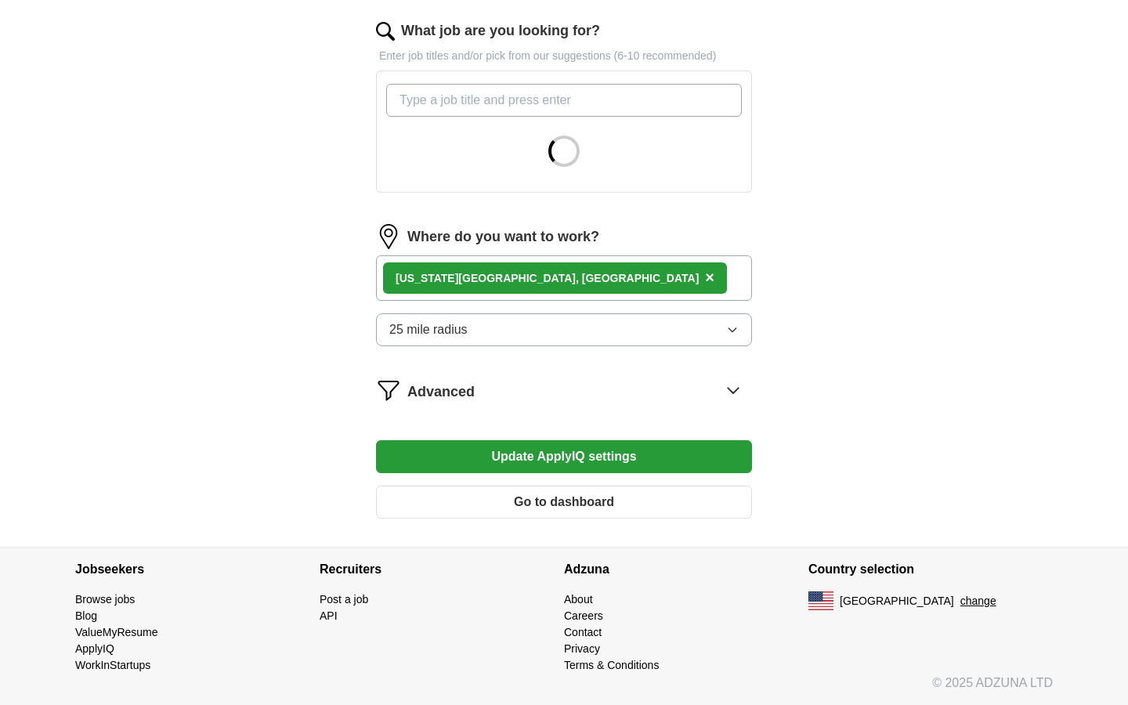
scroll to position [506, 0]
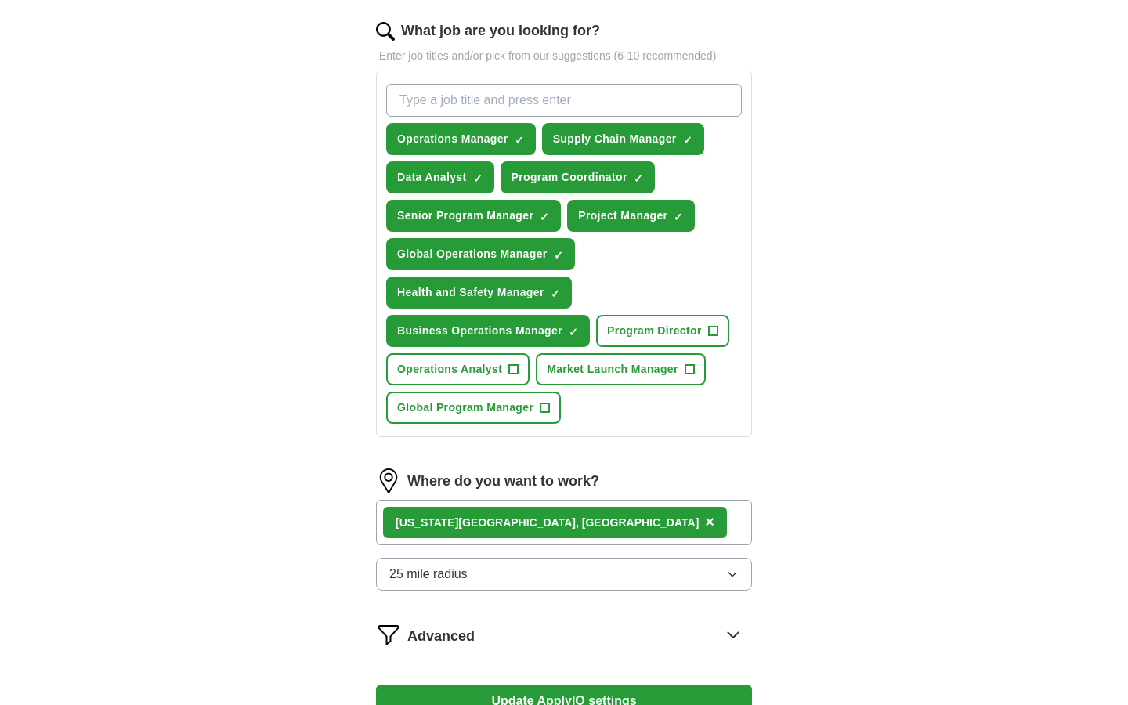
click at [730, 386] on div "Operations Manager ✓ × Supply Chain Manager ✓ × Data Analyst ✓ × Program Coordi…" at bounding box center [564, 254] width 362 height 353
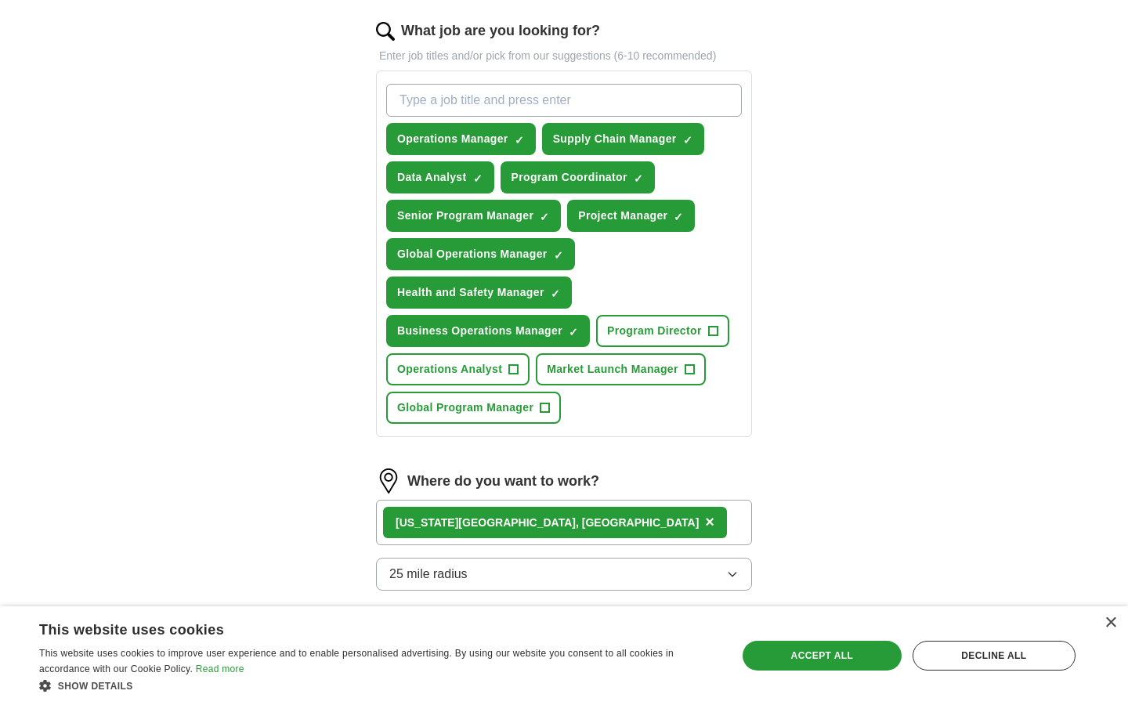
scroll to position [654, 0]
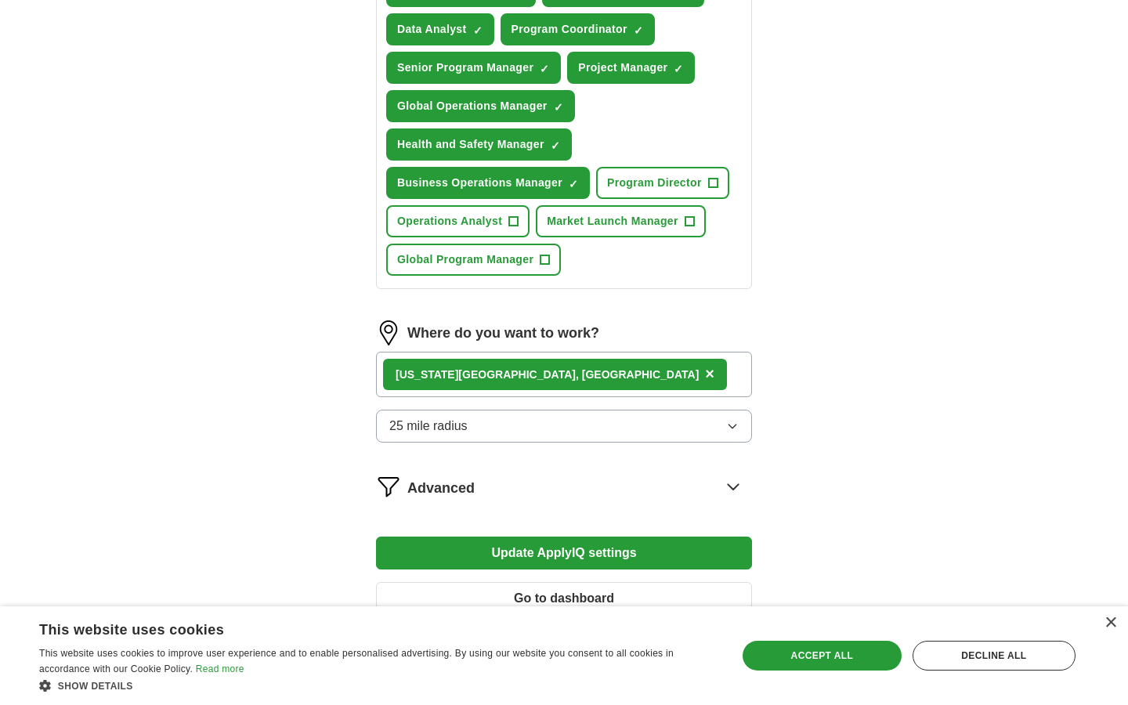
click at [720, 183] on button "Program Director +" at bounding box center [662, 183] width 133 height 32
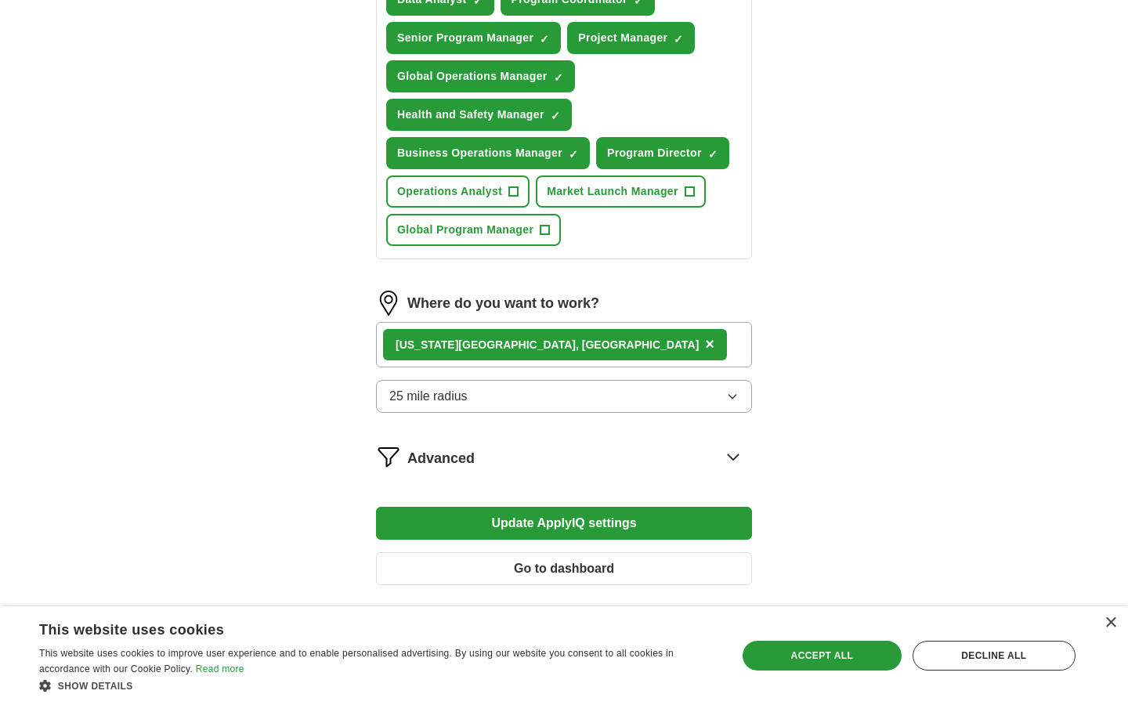
scroll to position [686, 0]
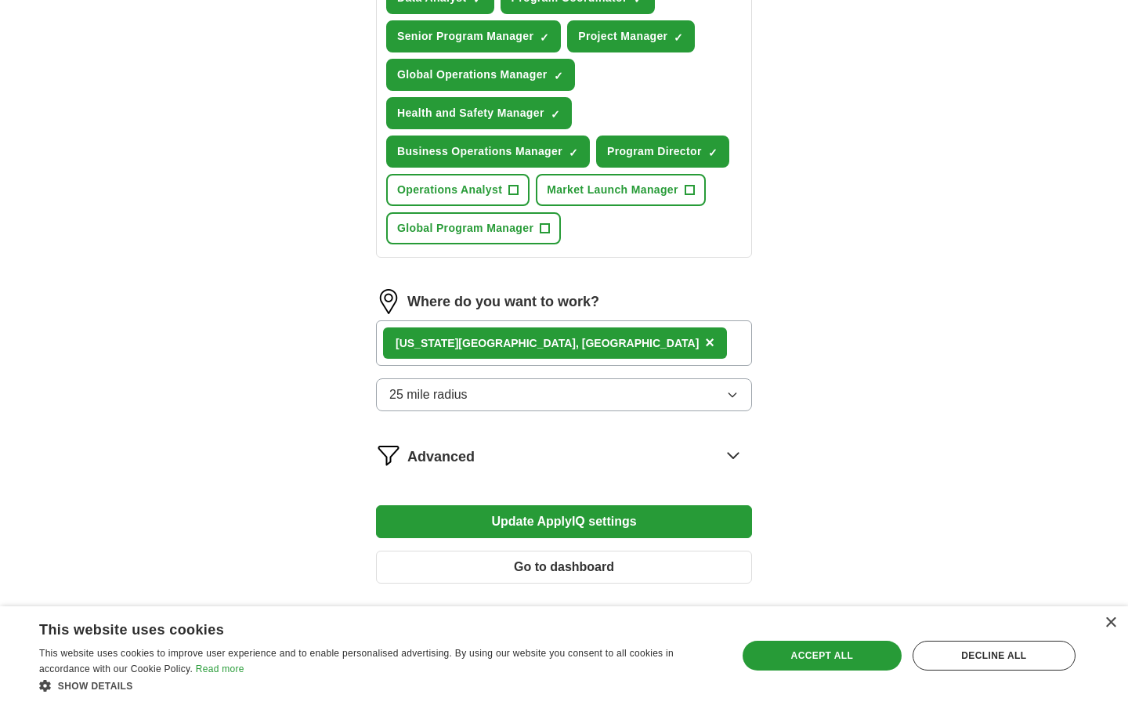
click at [507, 194] on button "Operations Analyst +" at bounding box center [457, 190] width 143 height 32
click at [538, 230] on button "Global Program Manager +" at bounding box center [473, 228] width 175 height 32
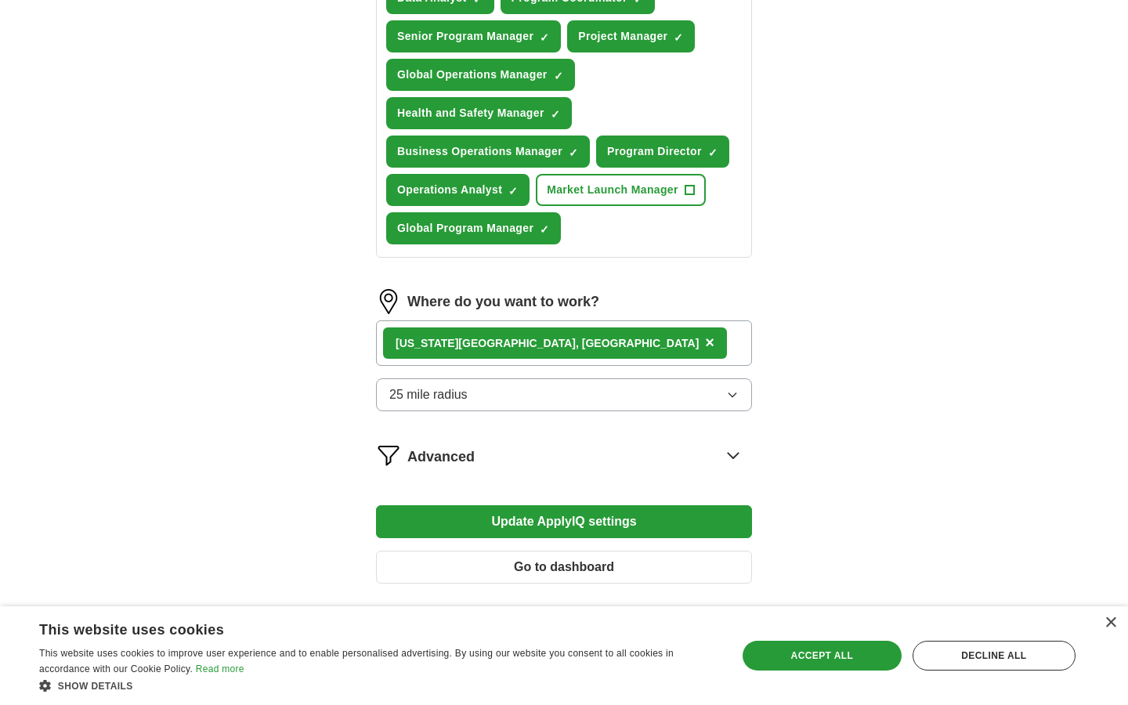
click at [739, 459] on icon at bounding box center [733, 455] width 25 height 25
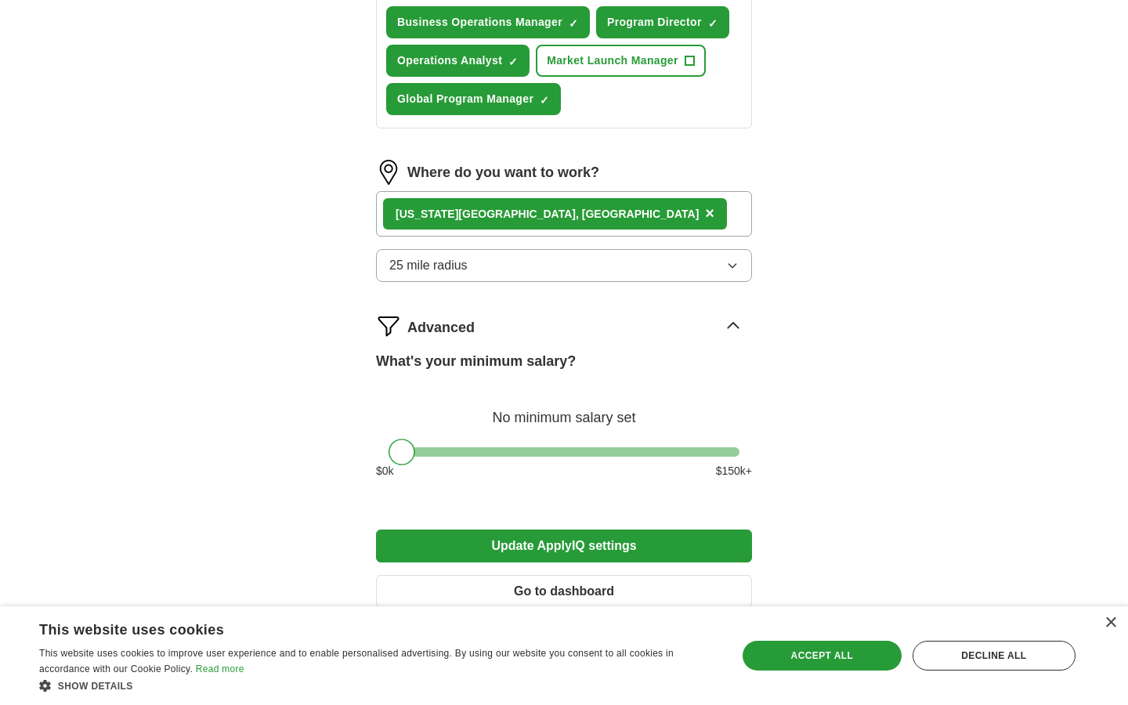
scroll to position [883, 0]
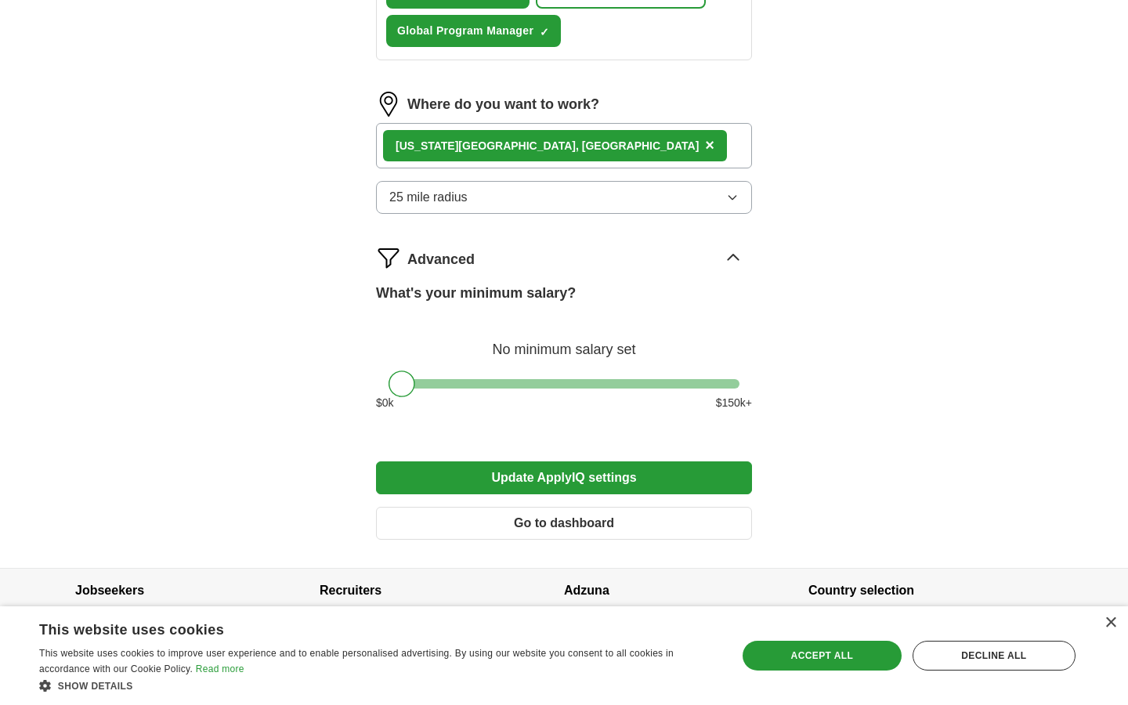
click at [614, 140] on div "[US_STATE][GEOGRAPHIC_DATA], [GEOGRAPHIC_DATA] ×" at bounding box center [564, 145] width 376 height 45
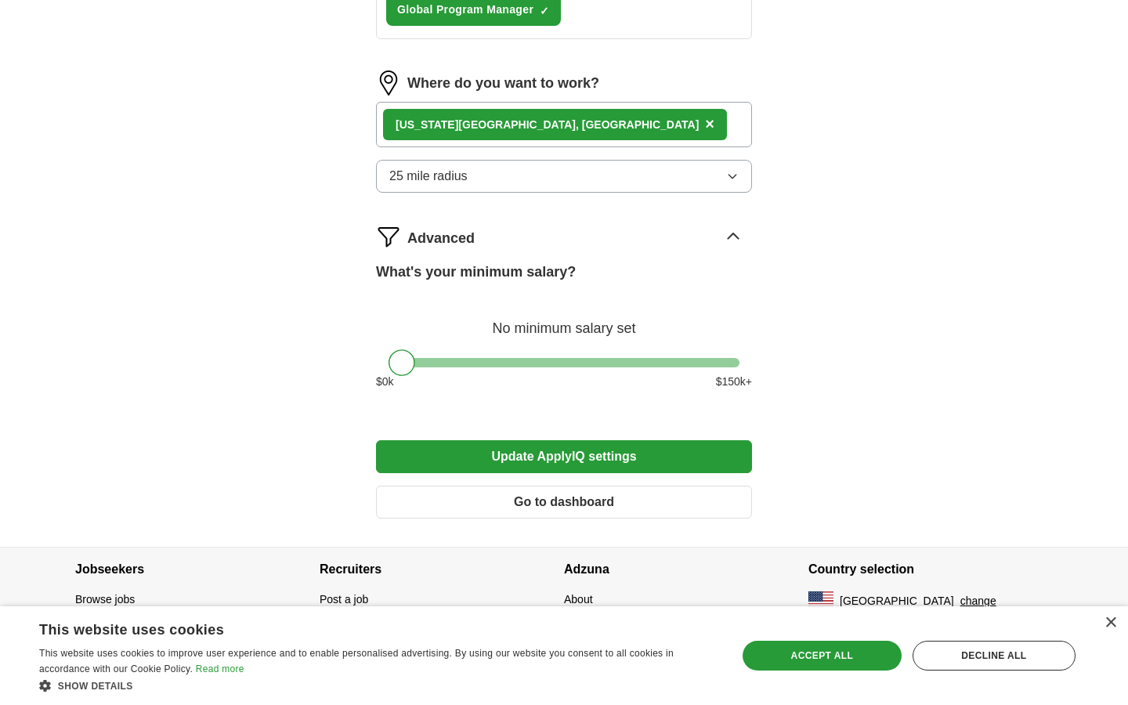
scroll to position [904, 0]
click at [815, 680] on div "Save & Close Accept all Decline all" at bounding box center [909, 656] width 344 height 80
click at [831, 657] on div "Accept all" at bounding box center [822, 656] width 159 height 30
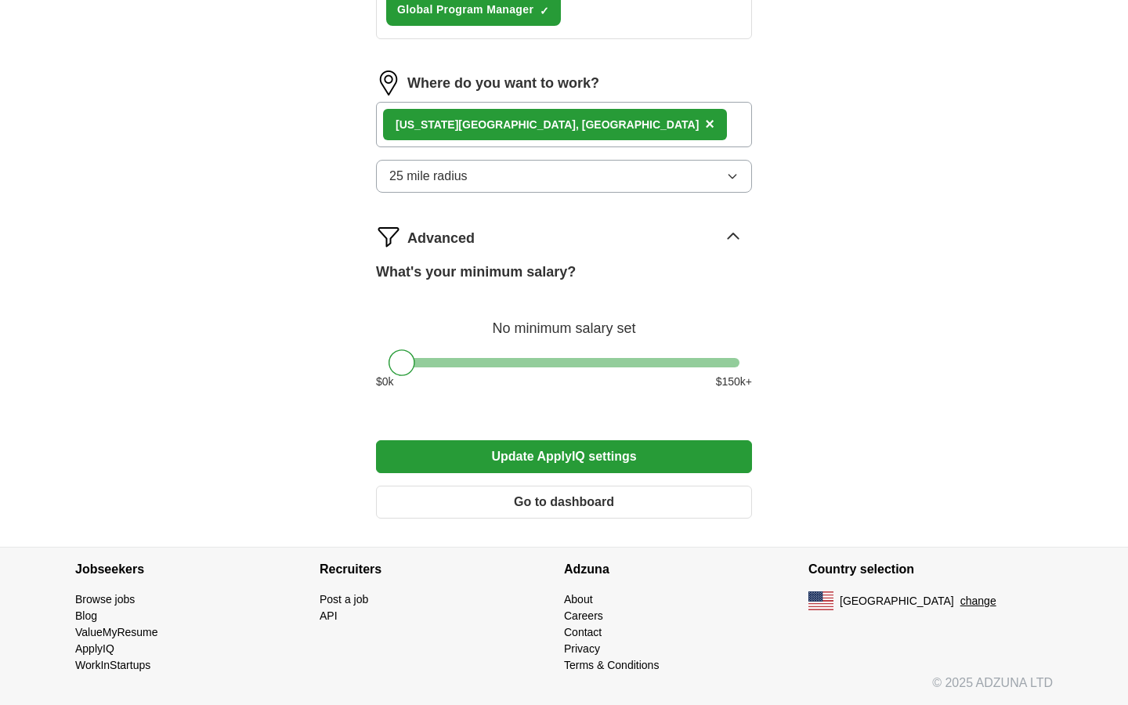
click at [668, 451] on button "Update ApplyIQ settings" at bounding box center [564, 456] width 376 height 33
